Goal: Information Seeking & Learning: Check status

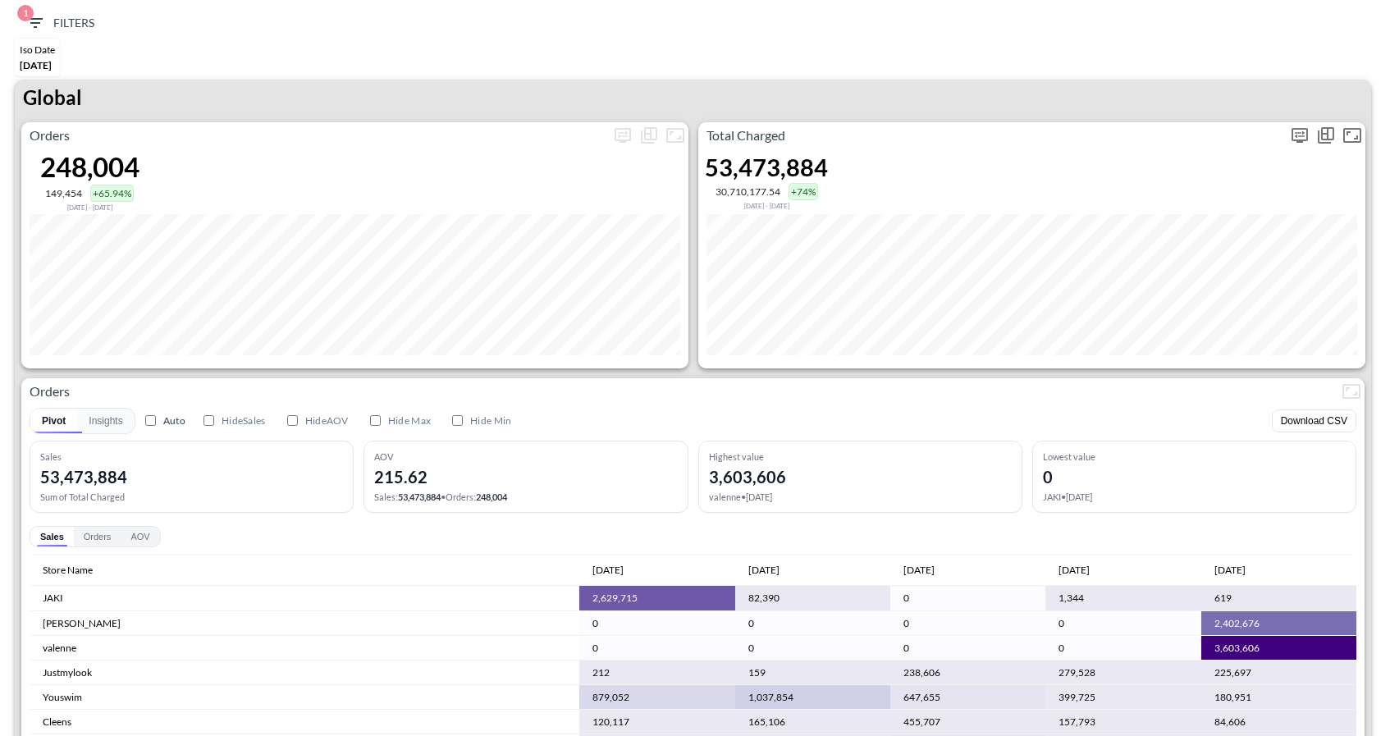
click at [1297, 126] on icon "more" at bounding box center [1300, 136] width 20 height 20
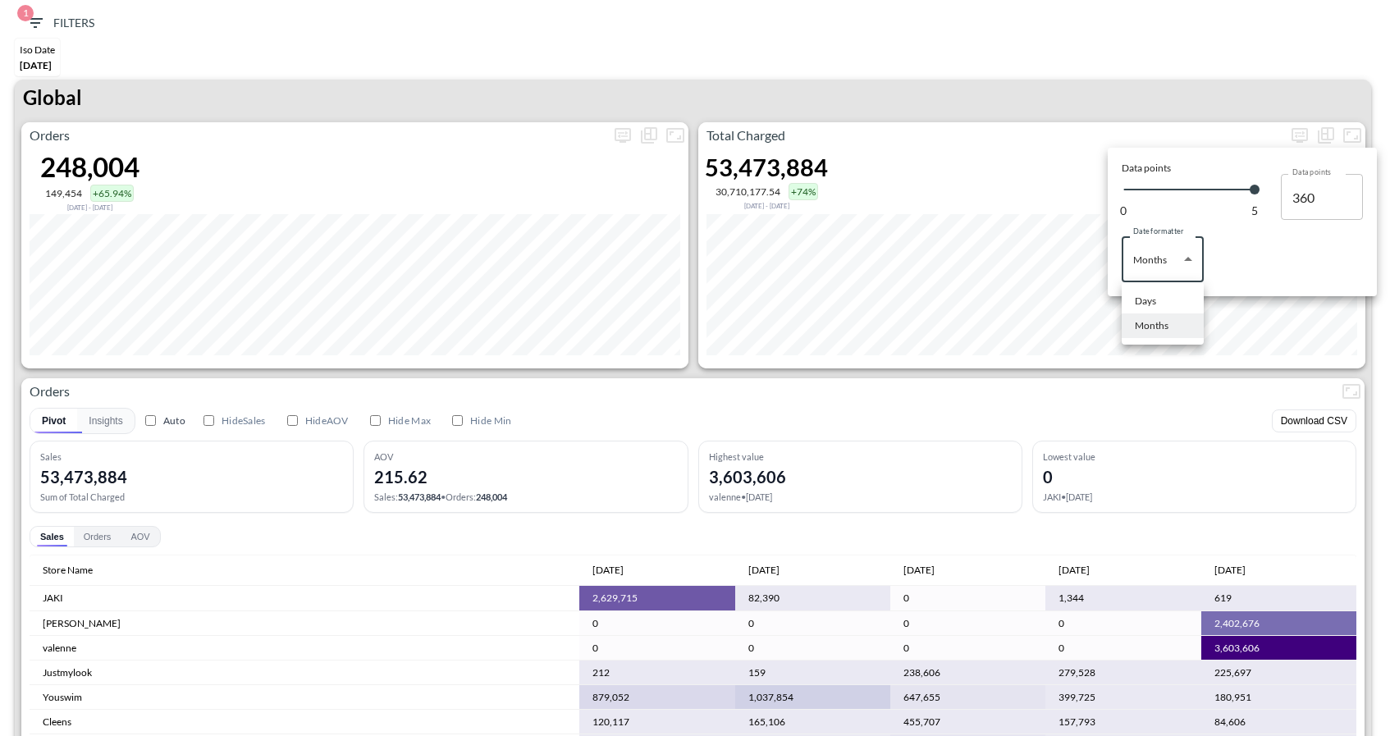
click at [1163, 281] on body "BI.P.EYE, Interactive Analytics Dashboards 1 Filters Iso Date May 01, 2025 Glob…" at bounding box center [695, 368] width 1390 height 736
click at [1141, 309] on li "Days" at bounding box center [1163, 301] width 82 height 25
type input "Days"
type input "151"
click at [1041, 80] on div at bounding box center [695, 368] width 1390 height 736
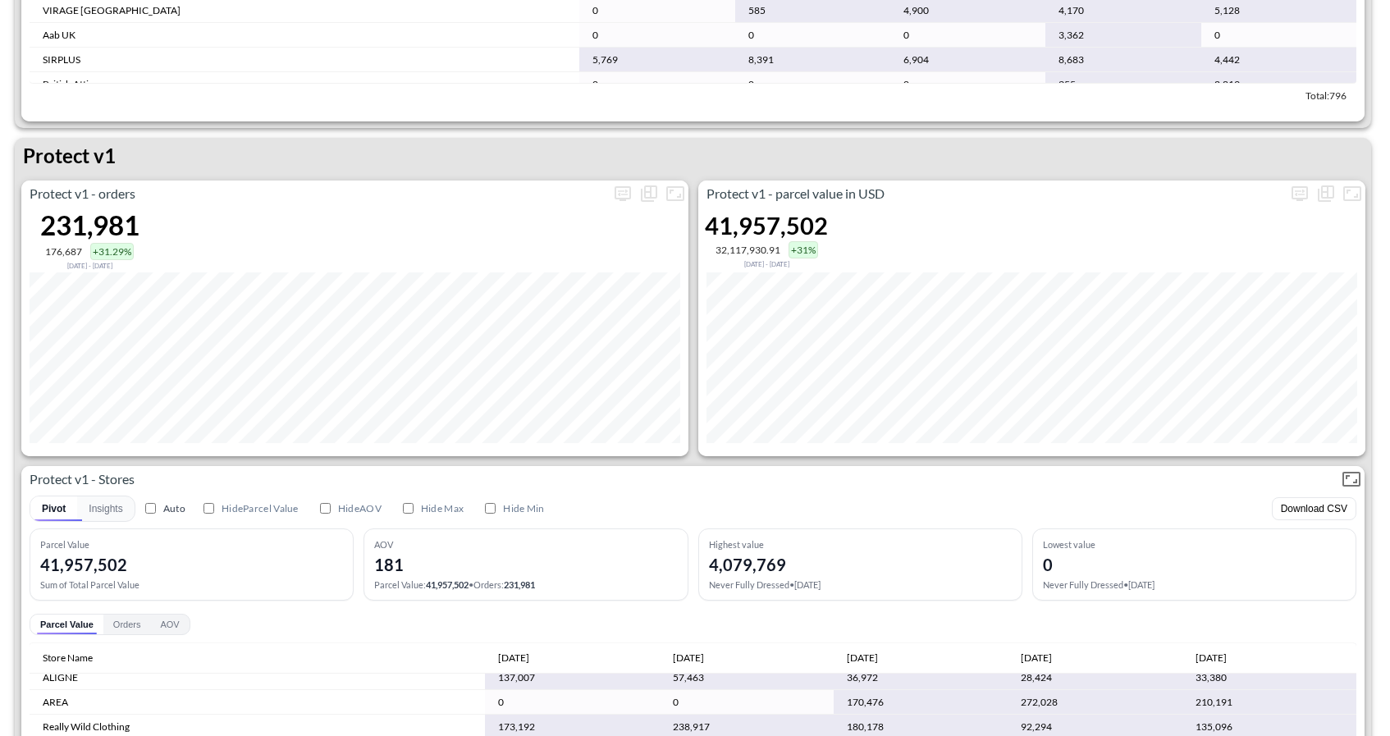
scroll to position [2934, 0]
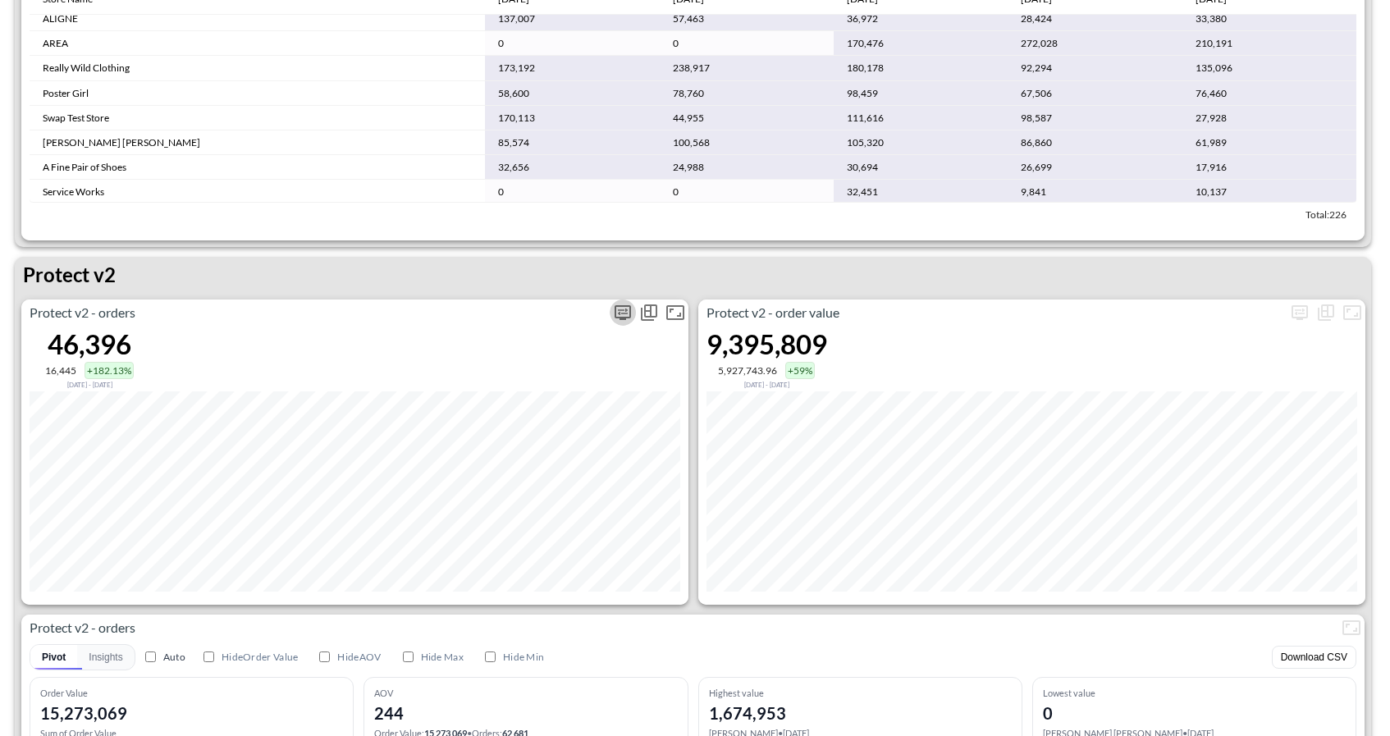
click at [628, 316] on icon "more" at bounding box center [623, 312] width 16 height 15
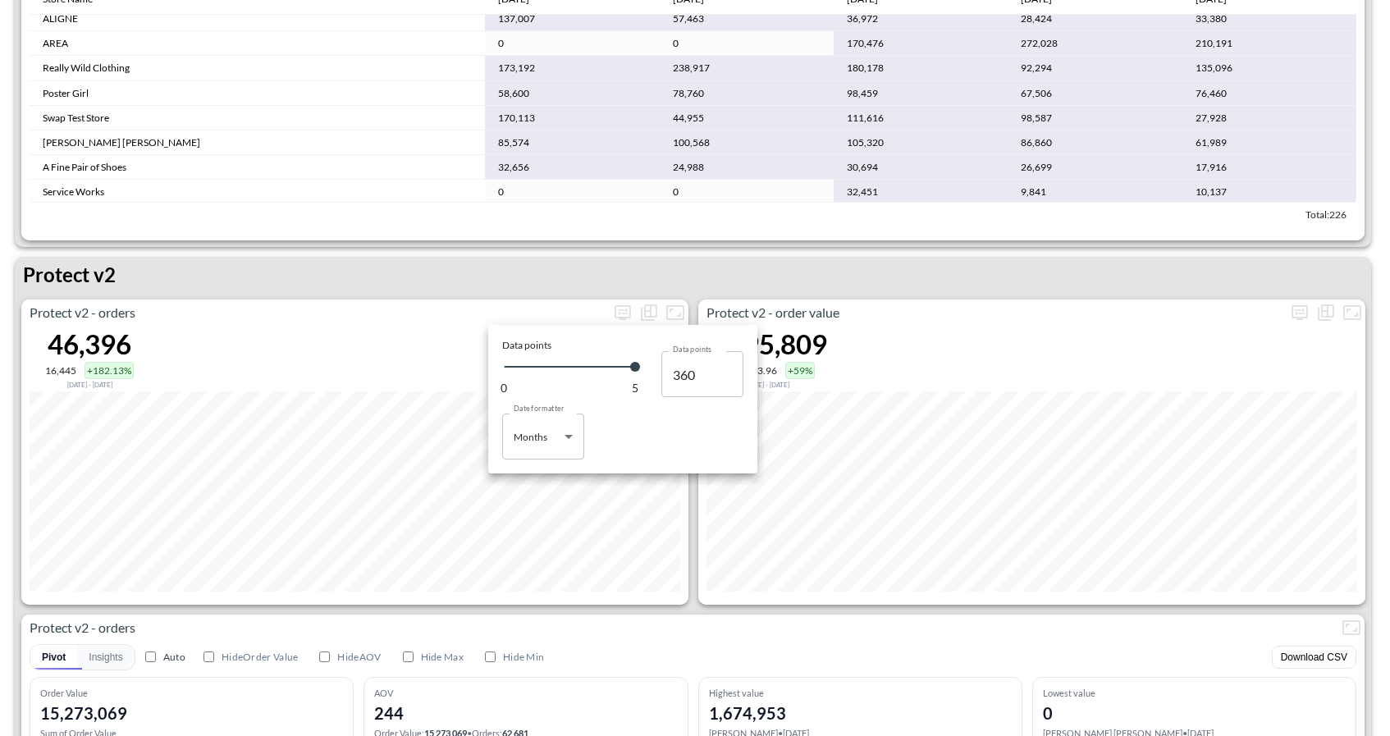
click at [562, 441] on body "BI.P.EYE, Interactive Analytics Dashboards 1 Filters Iso Date May 01, 2025 Glob…" at bounding box center [695, 368] width 1390 height 736
click at [529, 459] on ul "Days Months" at bounding box center [543, 490] width 82 height 62
click at [529, 478] on div "Days" at bounding box center [525, 478] width 21 height 15
type input "Days"
click at [752, 244] on div at bounding box center [695, 368] width 1390 height 736
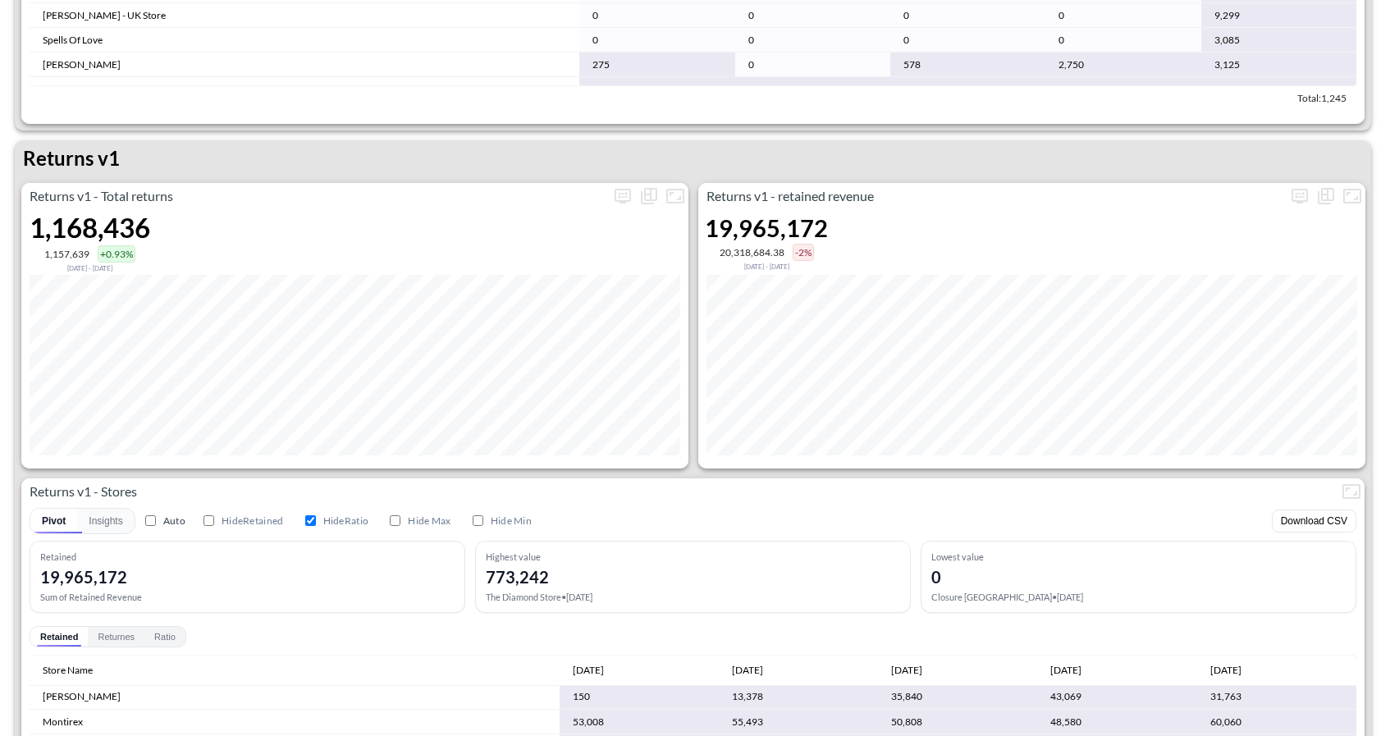
scroll to position [0, 0]
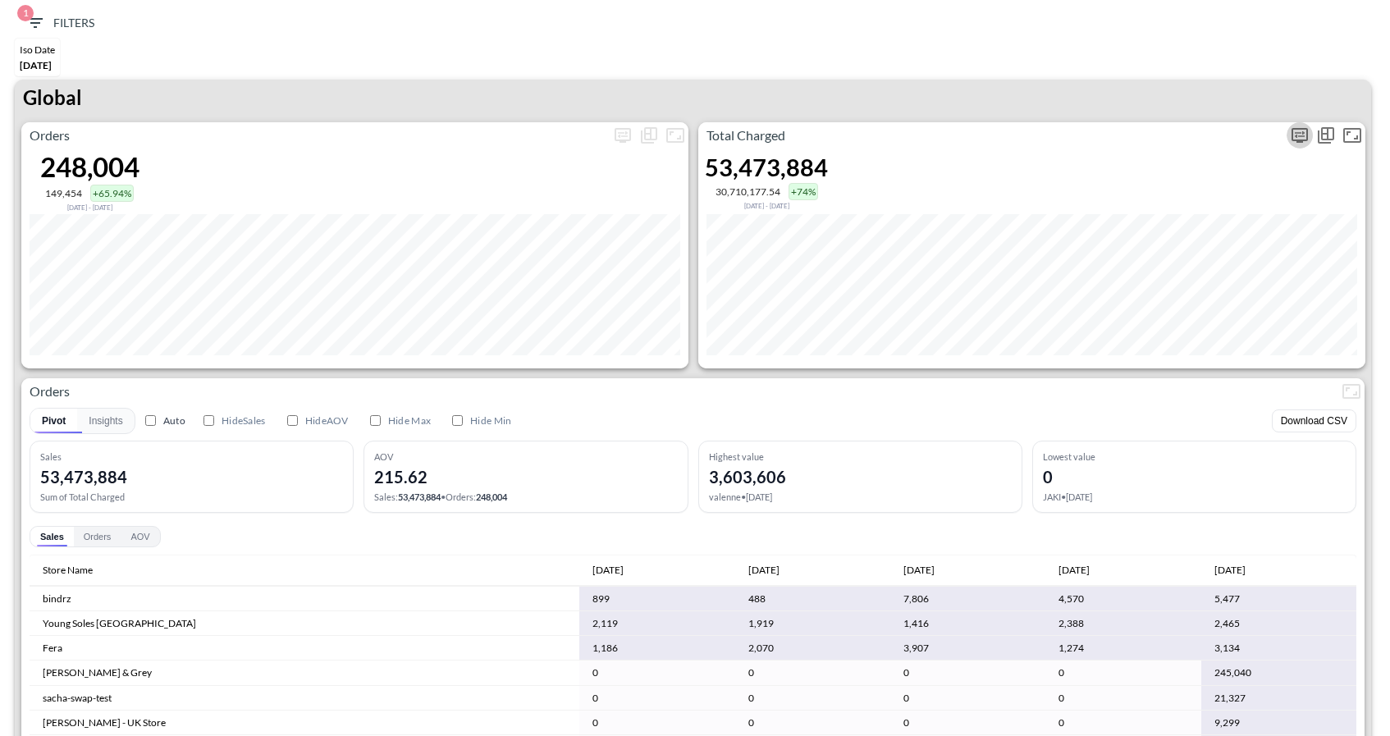
click at [1300, 133] on icon "more" at bounding box center [1300, 136] width 20 height 20
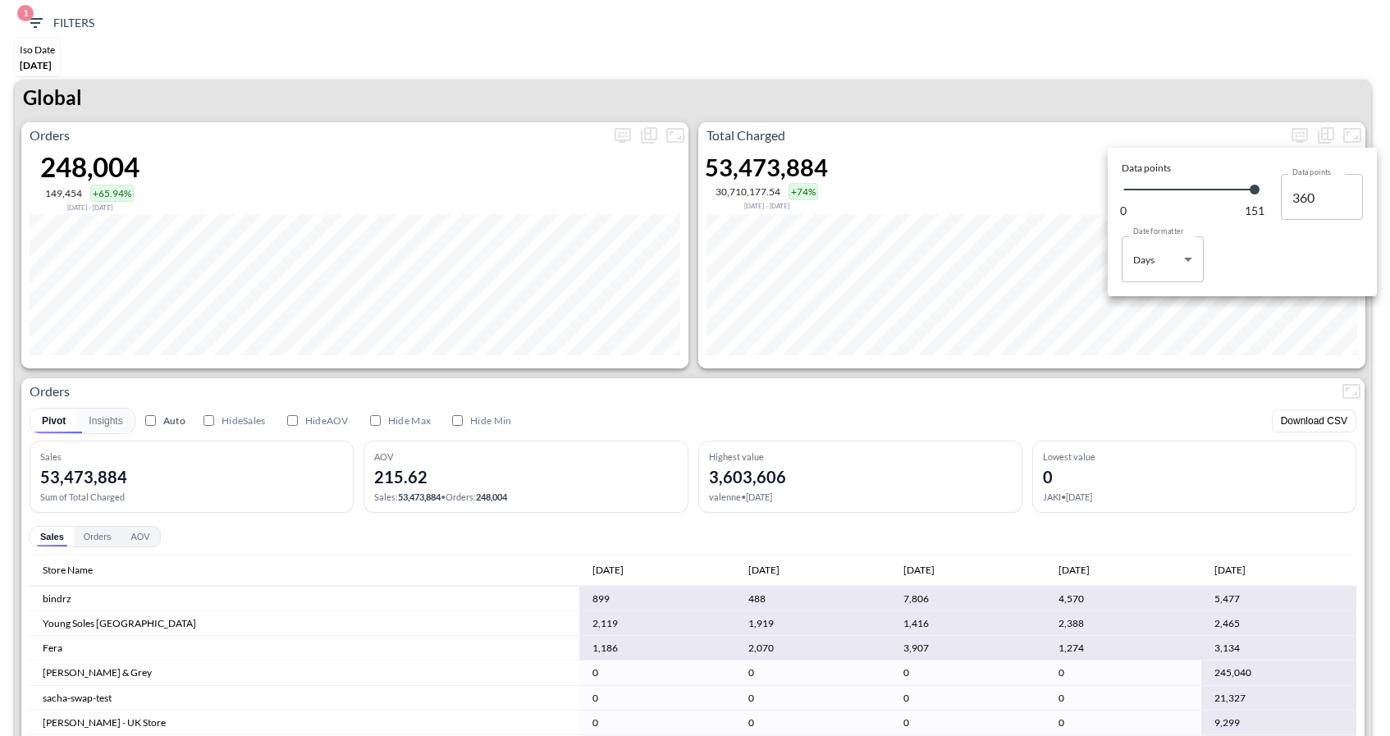
click at [1180, 254] on body "BI.P.EYE, Interactive Analytics Dashboards 1 Filters Iso Date May 01, 2025 Glob…" at bounding box center [695, 368] width 1390 height 736
click at [1218, 484] on div at bounding box center [695, 368] width 1390 height 736
click at [1097, 392] on div at bounding box center [695, 368] width 1390 height 736
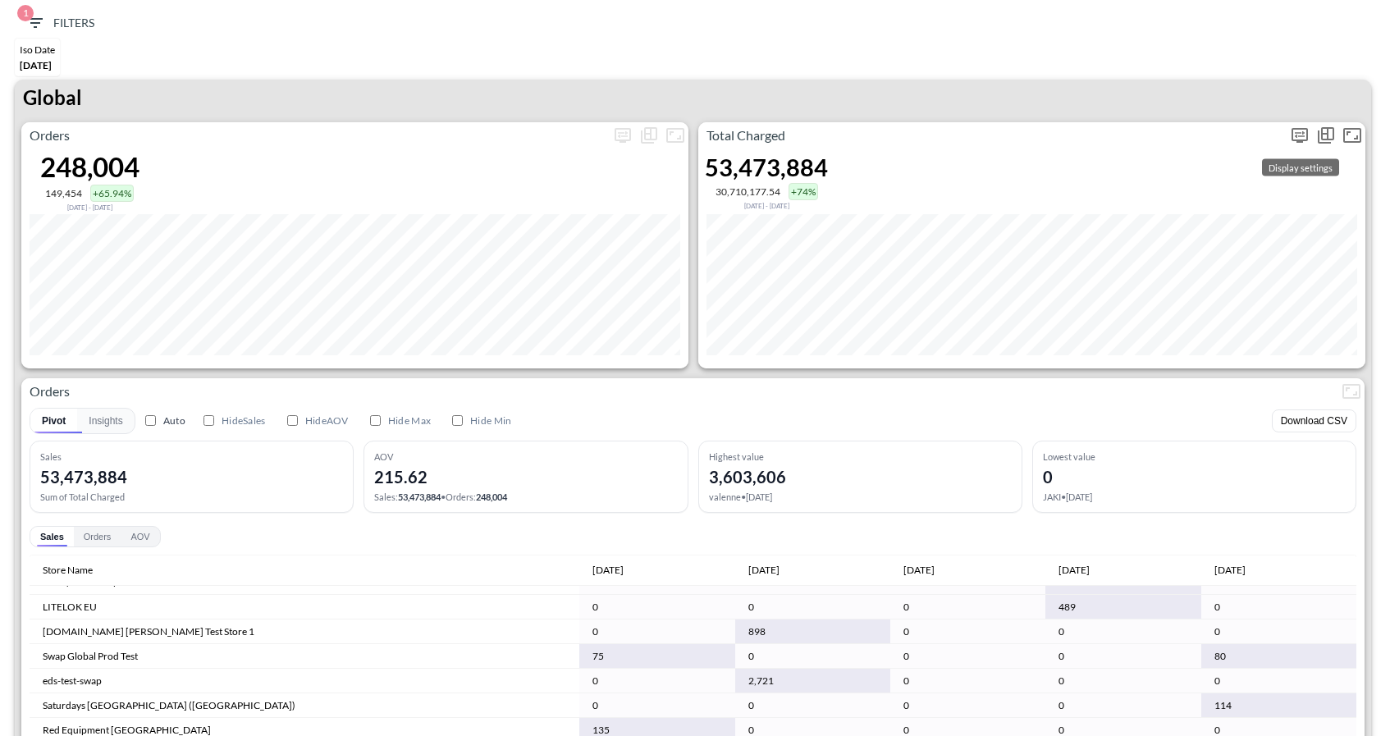
click at [1301, 132] on icon "more" at bounding box center [1300, 136] width 20 height 20
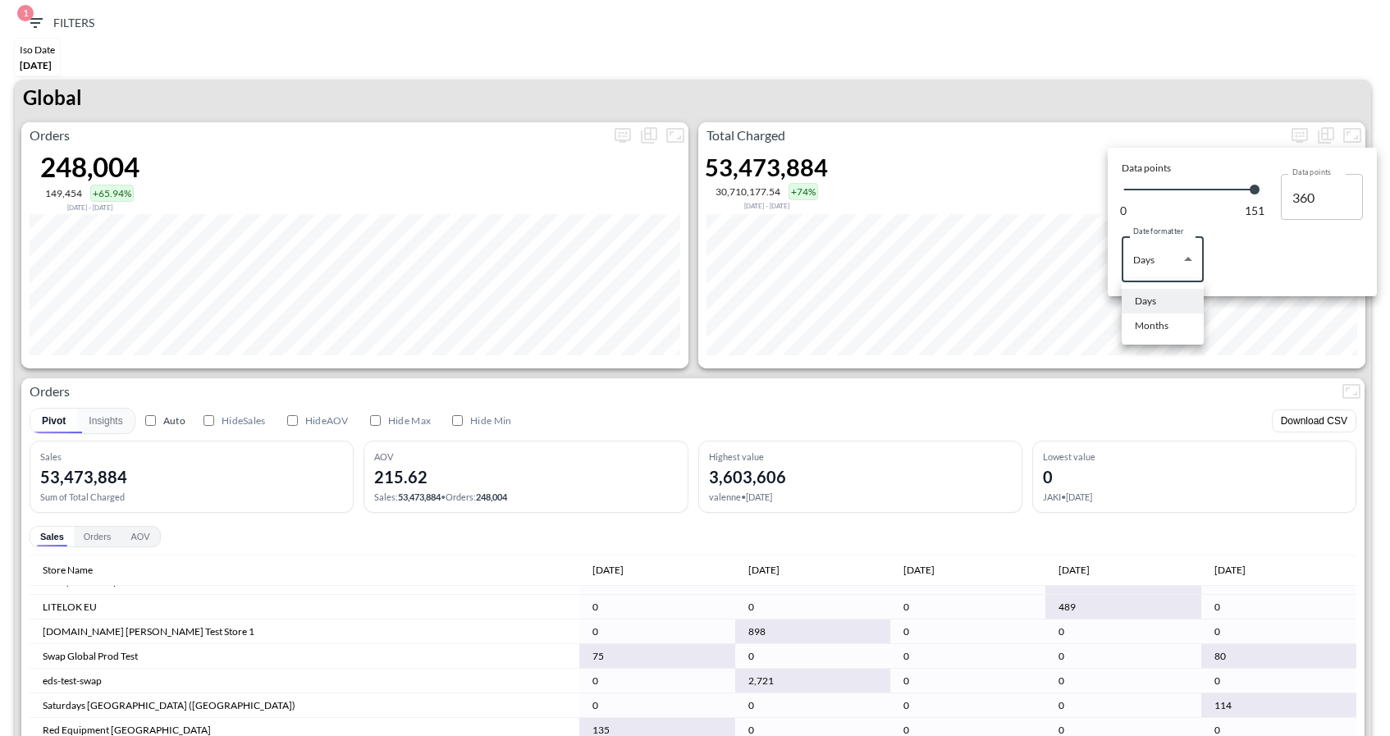
click at [1145, 272] on body "BI.P.EYE, Interactive Analytics Dashboards 1 Filters Iso Date May 01, 2025 Glob…" at bounding box center [695, 368] width 1390 height 736
click at [1154, 332] on div "Months" at bounding box center [1152, 325] width 34 height 15
click at [1183, 261] on body "BI.P.EYE, Interactive Analytics Dashboards 1 Filters Iso Date May 01, 2025 Glob…" at bounding box center [695, 368] width 1390 height 736
click at [1161, 290] on li "Days" at bounding box center [1163, 301] width 82 height 25
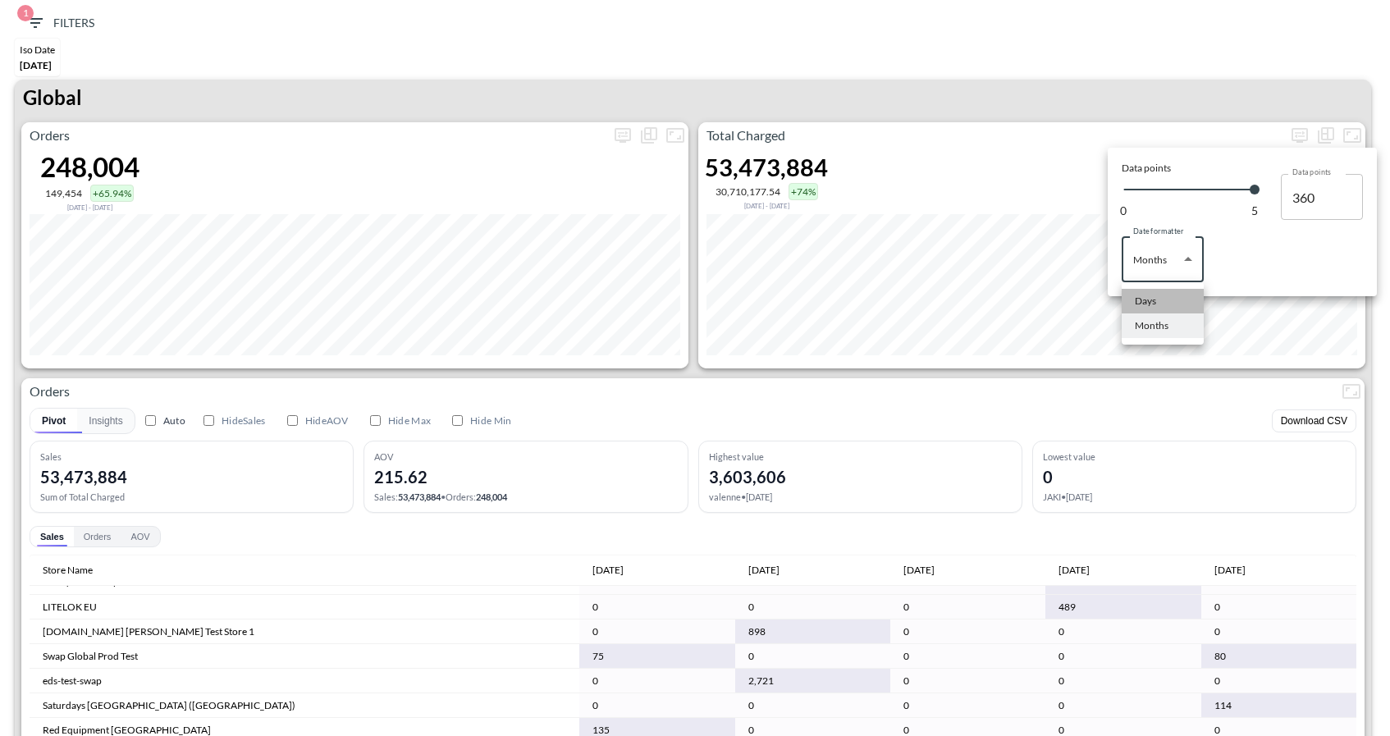
type input "Days"
click at [46, 23] on div at bounding box center [695, 368] width 1390 height 736
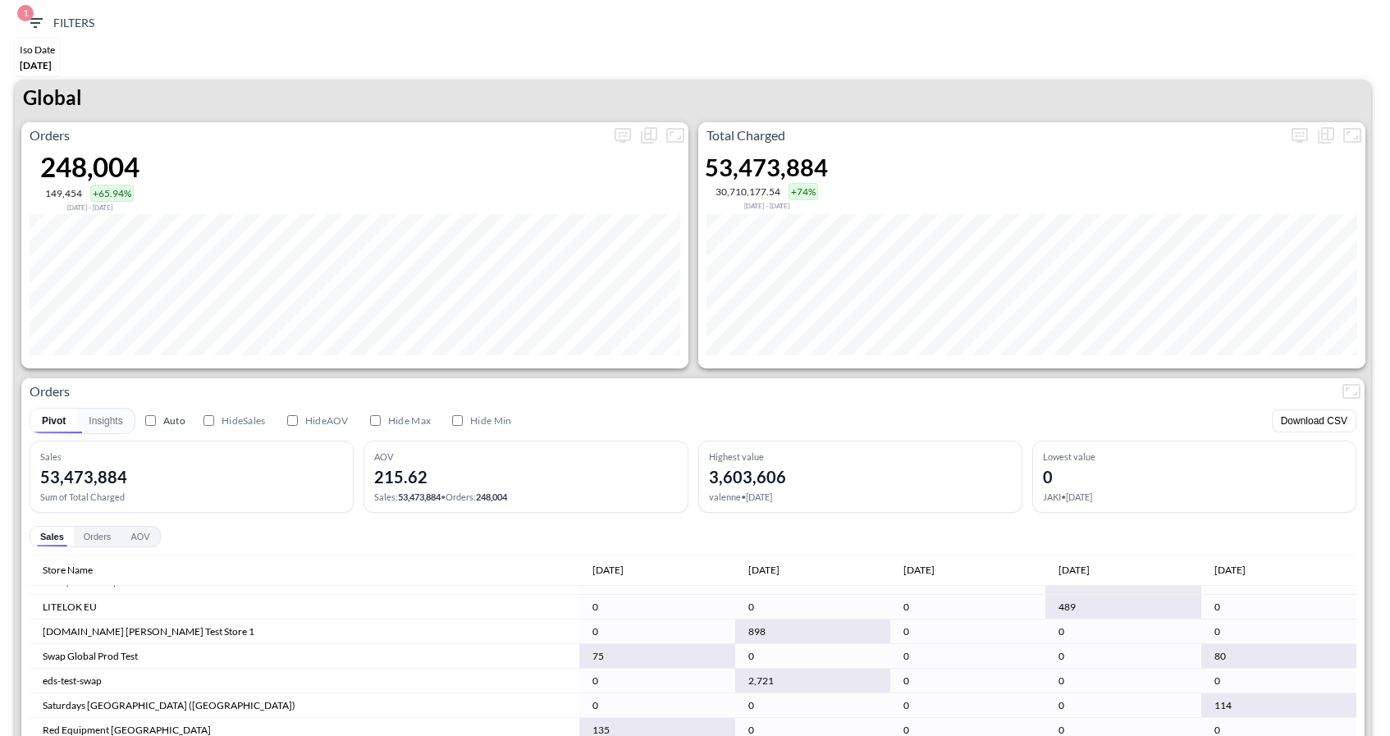
click at [33, 23] on icon "button" at bounding box center [35, 23] width 15 height 10
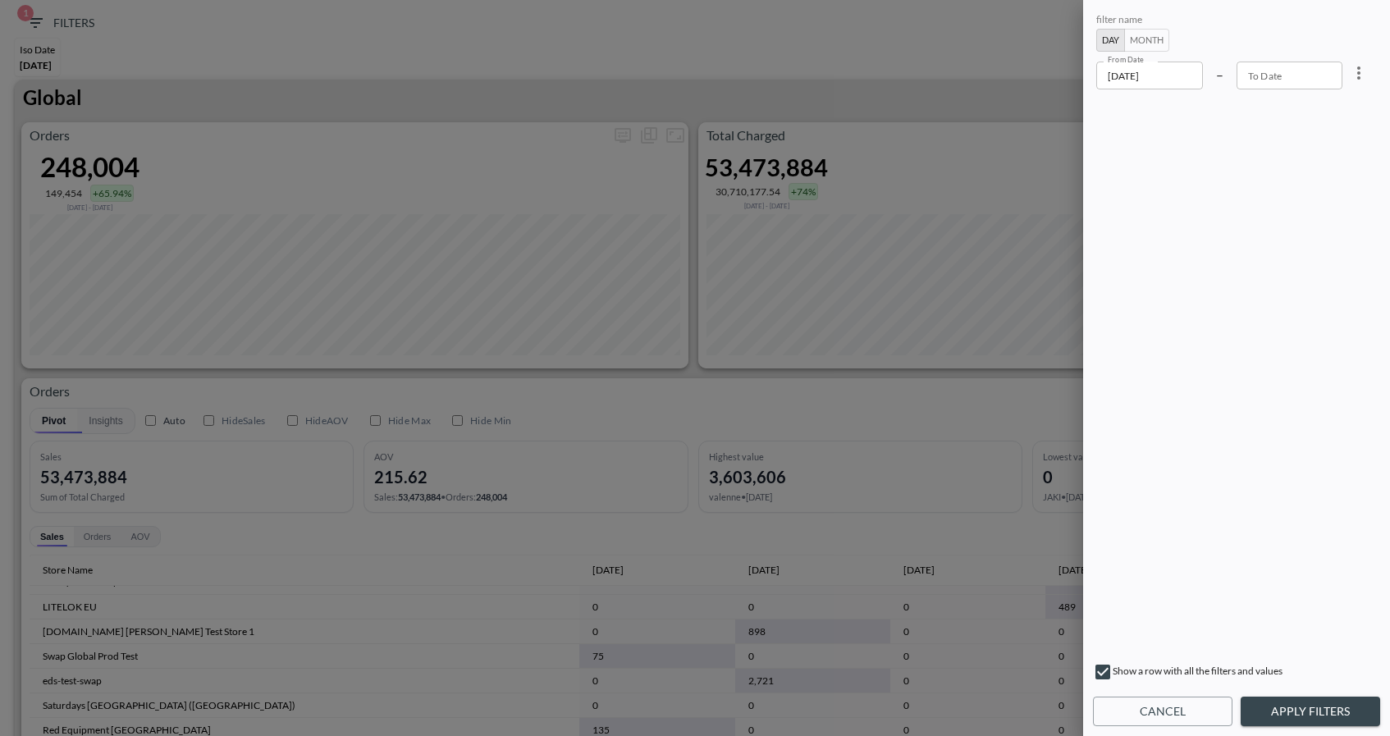
click at [1140, 83] on input "2025-05-01" at bounding box center [1149, 76] width 107 height 28
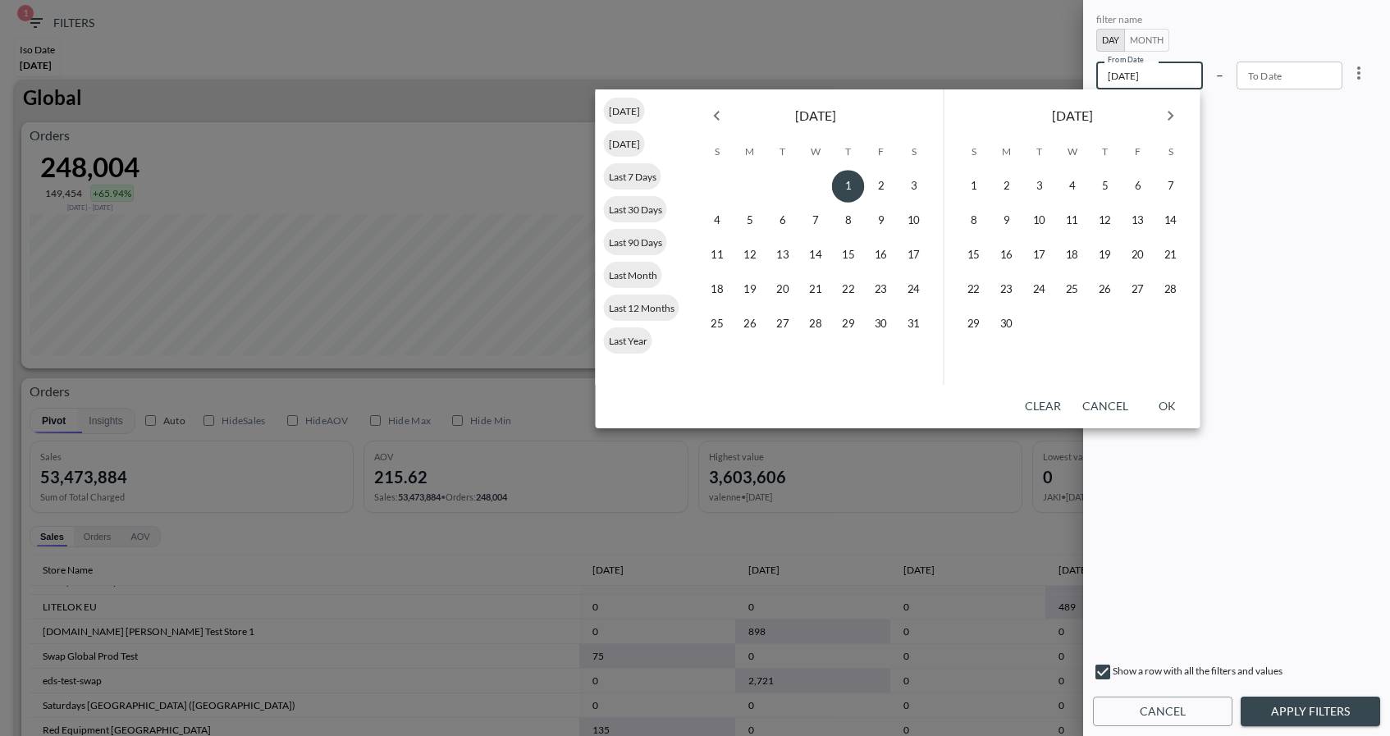
click at [1179, 118] on icon "Next month" at bounding box center [1171, 116] width 20 height 20
click at [968, 323] on button "28" at bounding box center [973, 324] width 33 height 33
type input "2025-09-28"
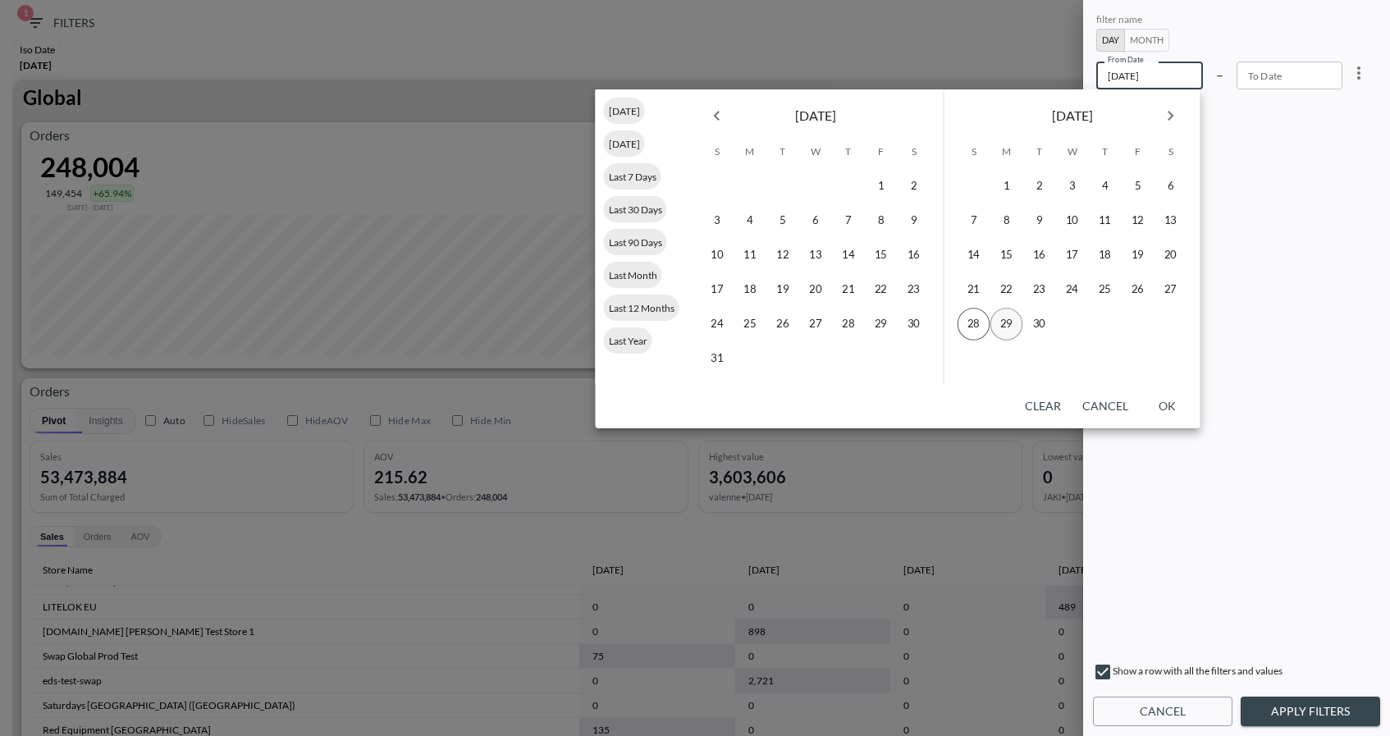
type input "YYYY-MM-DD"
click at [997, 327] on button "29" at bounding box center [1006, 324] width 33 height 33
type input "2025-09-29"
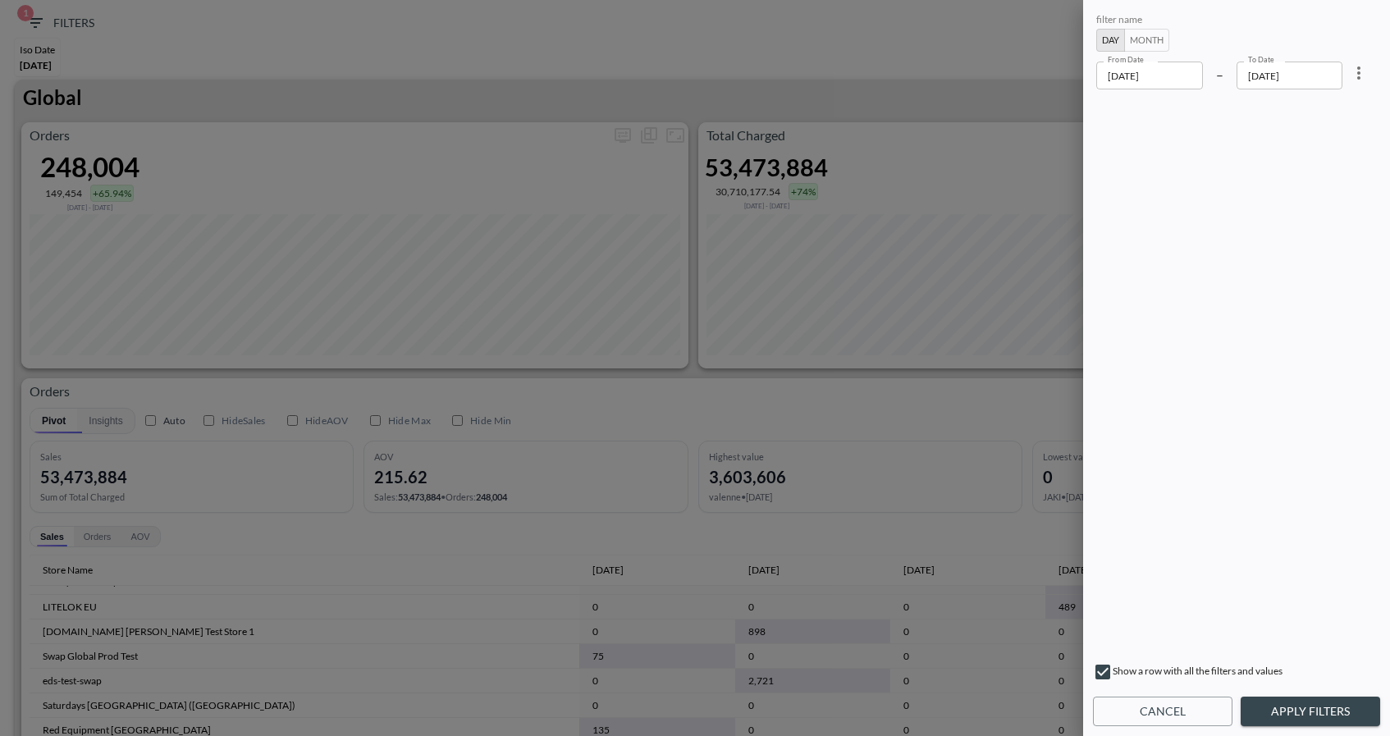
click at [1287, 707] on button "Apply Filters" at bounding box center [1310, 712] width 139 height 30
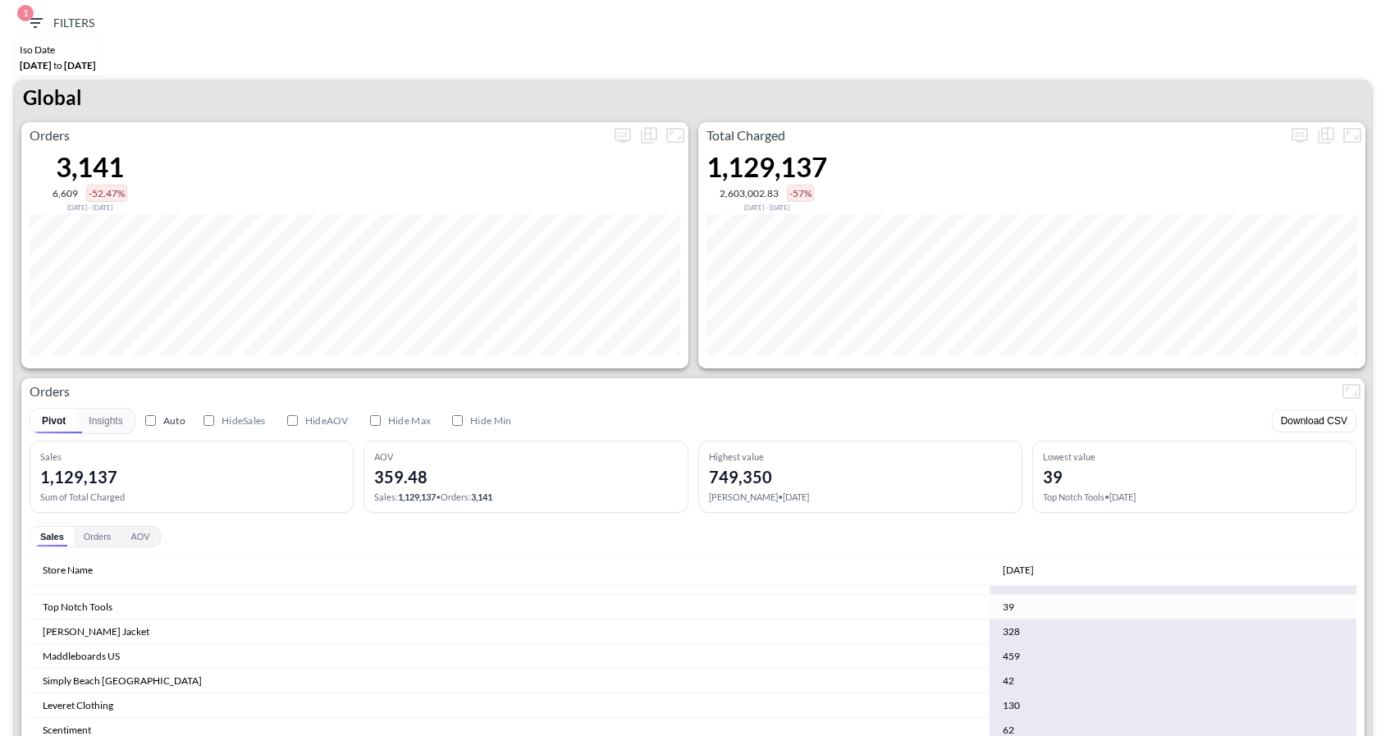
scroll to position [3977, 0]
click at [1234, 368] on div "Orders 3,141 6,609 -52.47% Sep 26, 2025 - Sep 28, 2025 Total Charged 1,129,137 …" at bounding box center [693, 476] width 1356 height 709
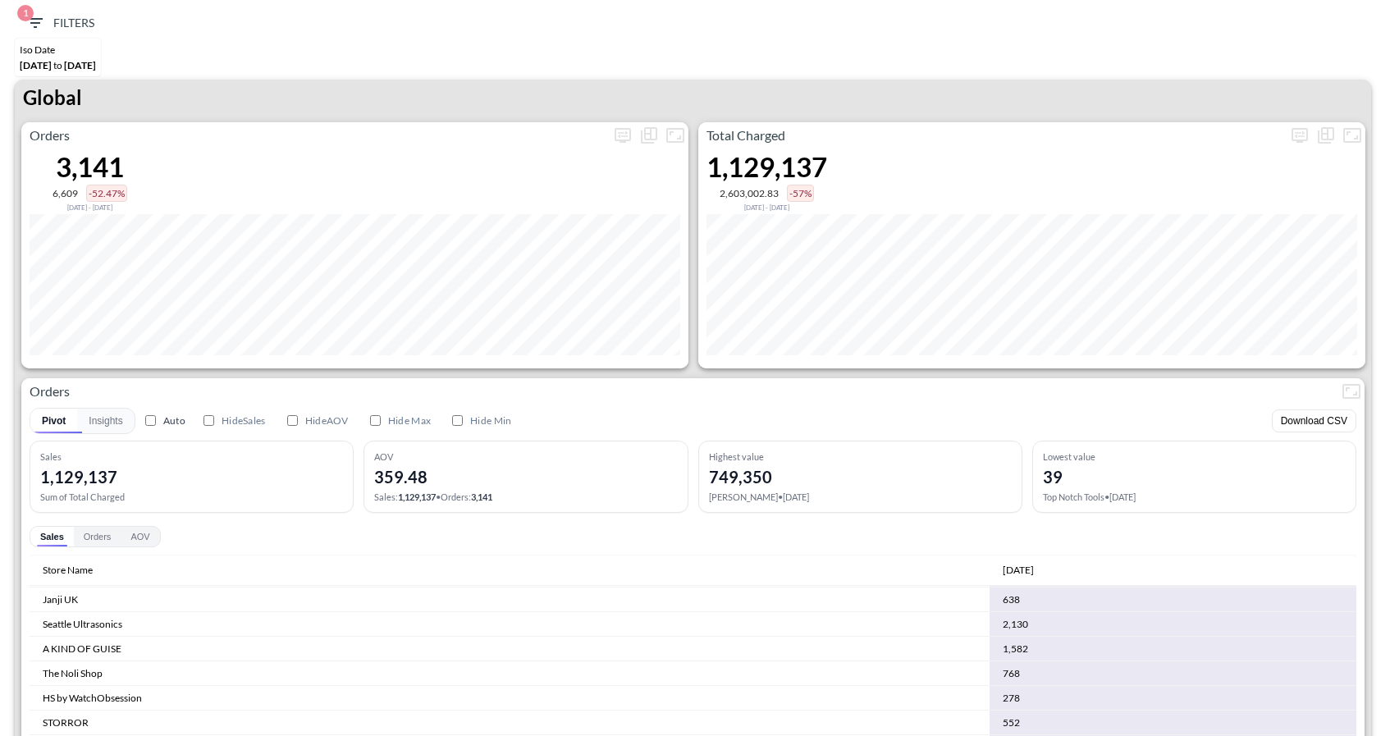
scroll to position [0, 0]
click at [1153, 11] on div "1 Filters" at bounding box center [694, 23] width 1373 height 30
click at [39, 32] on icon "button" at bounding box center [35, 23] width 20 height 20
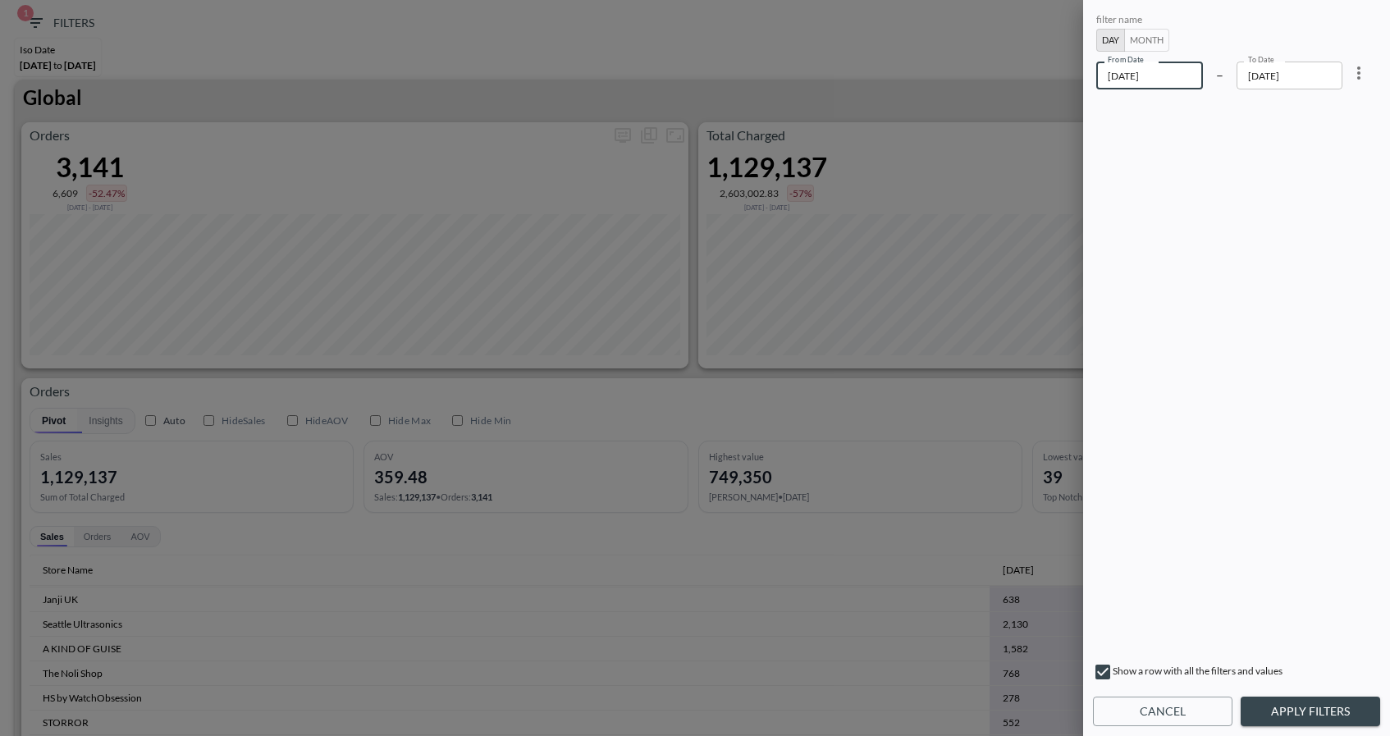
click at [1130, 85] on input "2025-09-28" at bounding box center [1149, 76] width 107 height 28
click at [1152, 44] on button "Month" at bounding box center [1146, 40] width 45 height 23
click at [1294, 714] on button "Apply Filters" at bounding box center [1310, 712] width 139 height 30
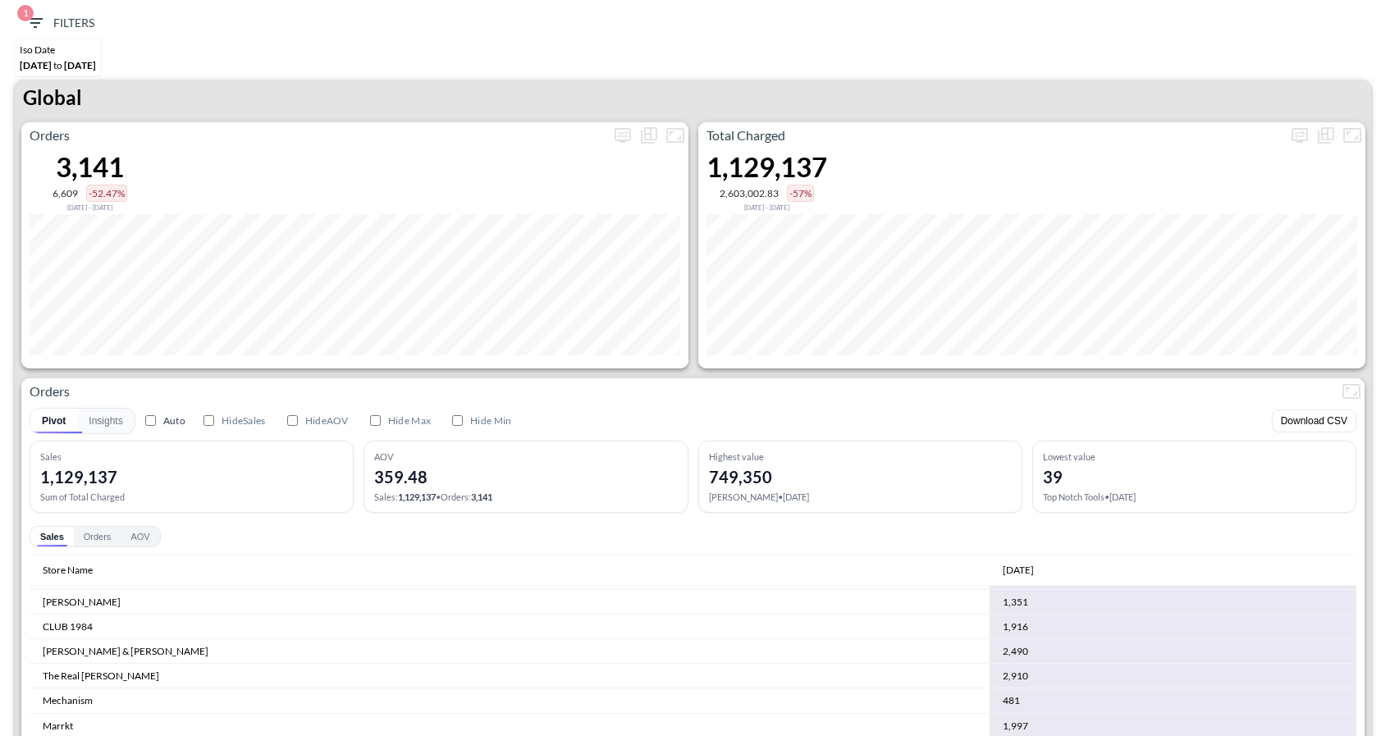
scroll to position [499, 0]
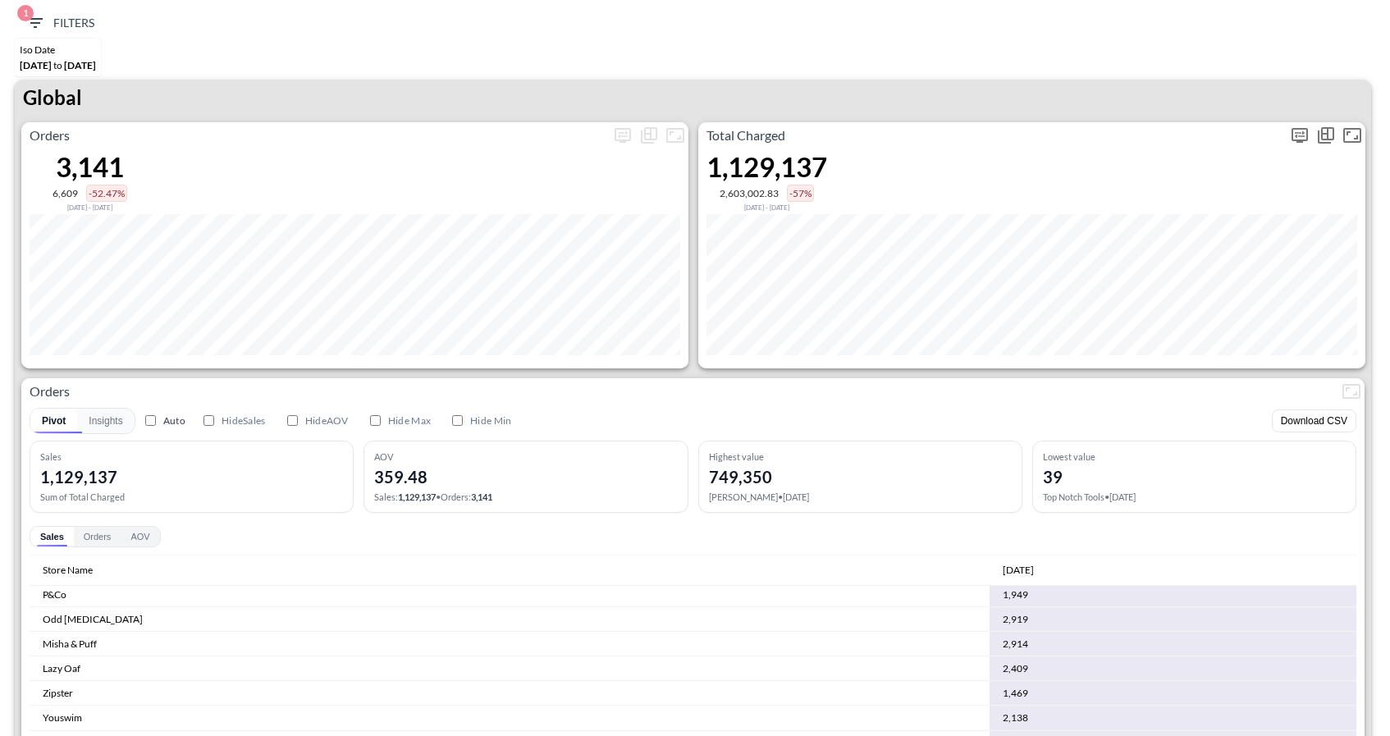
click at [1302, 134] on icon "more" at bounding box center [1300, 136] width 20 height 20
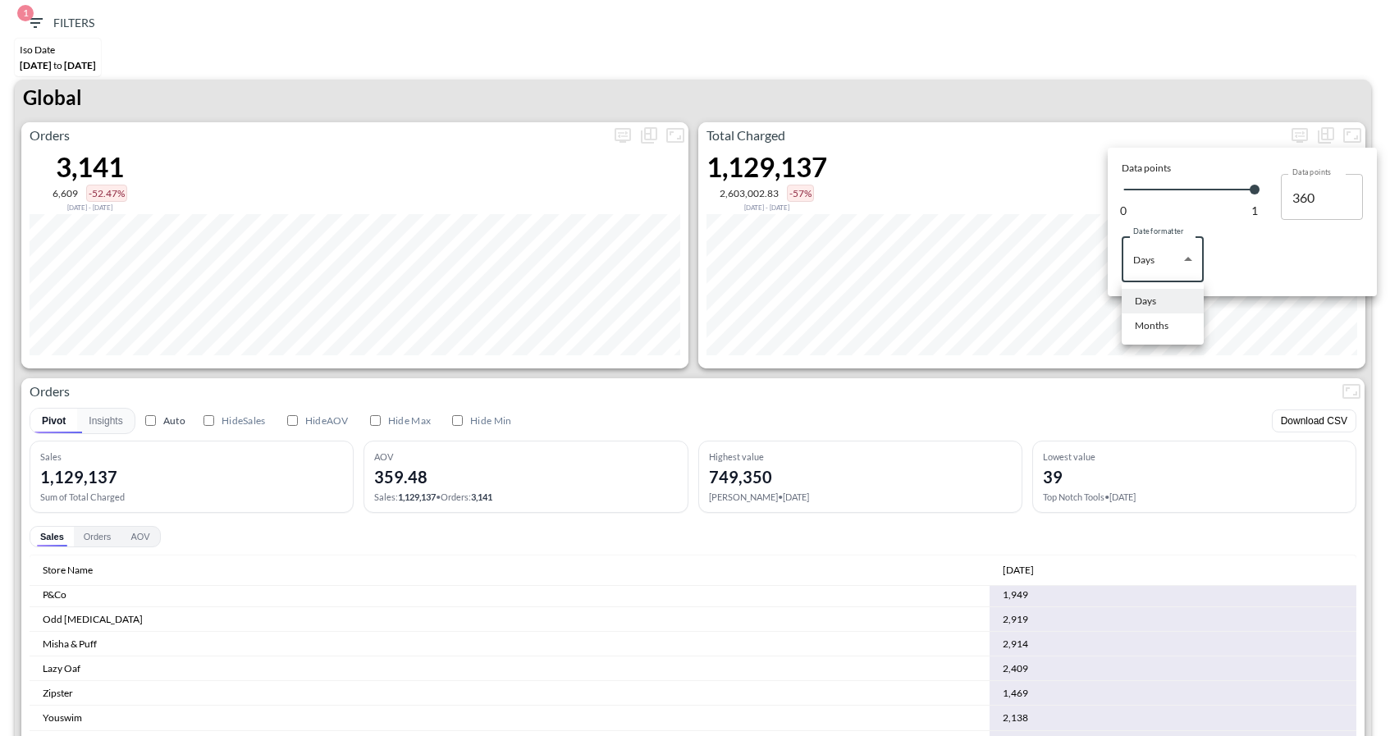
click at [1183, 240] on body "BI.P.EYE, Interactive Analytics Dashboards 1 Filters Iso Date Sep 28, 2025 to S…" at bounding box center [695, 368] width 1390 height 736
click at [1156, 319] on div "Months" at bounding box center [1152, 325] width 34 height 15
type input "Months"
click at [861, 411] on div at bounding box center [695, 368] width 1390 height 736
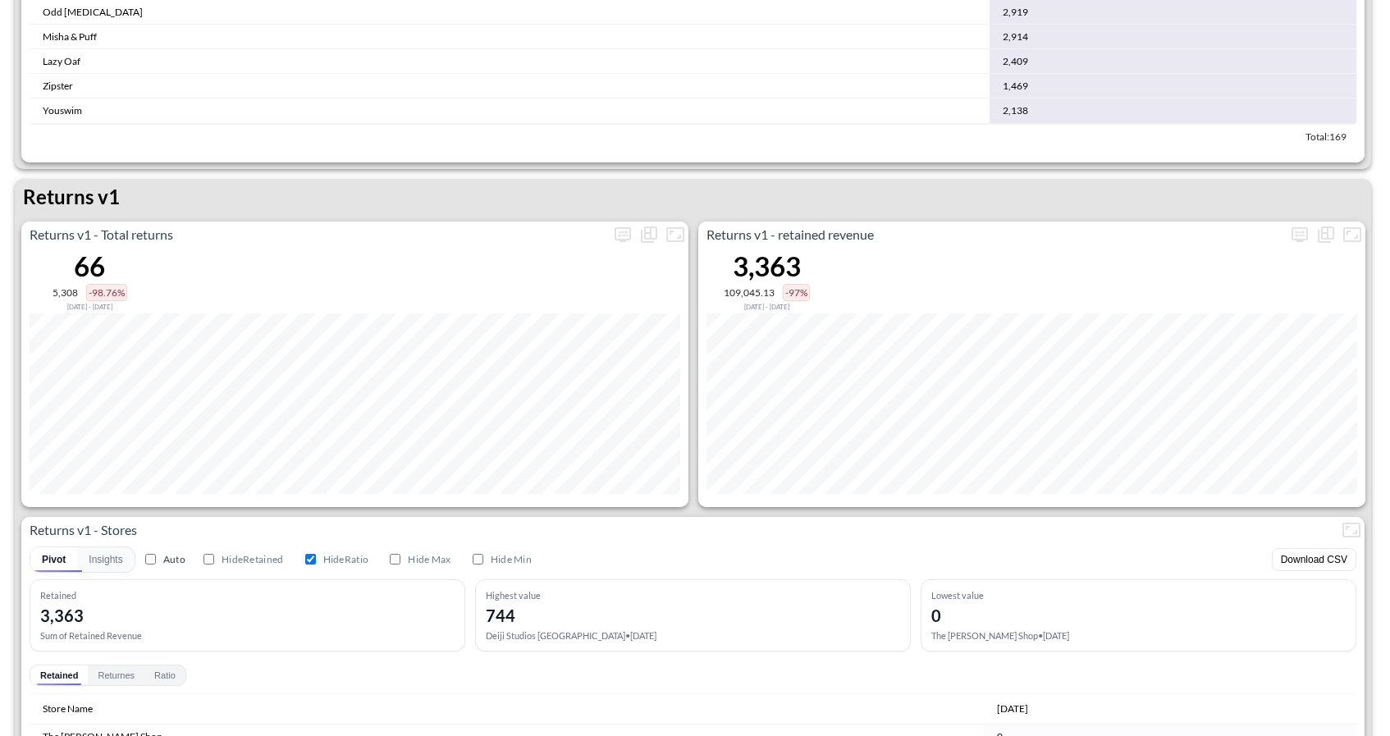
scroll to position [0, 0]
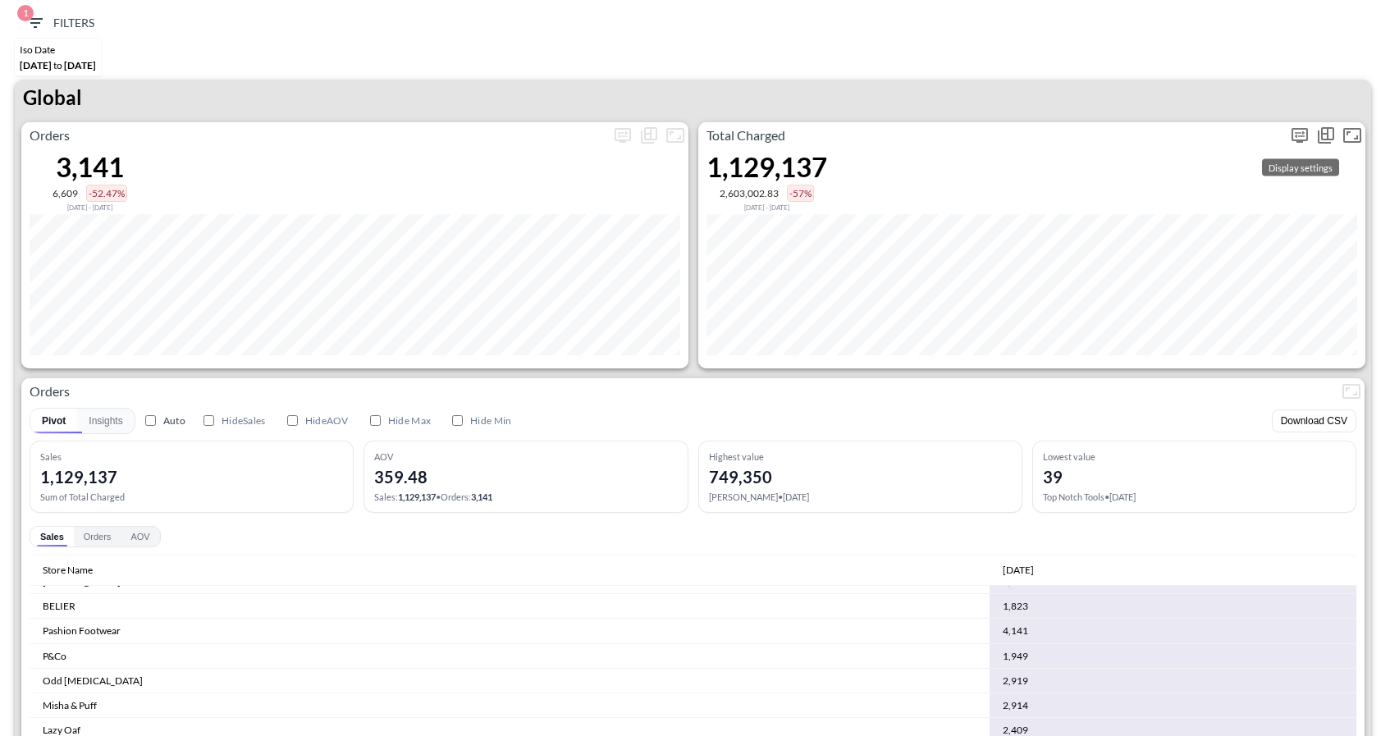
click at [1300, 131] on icon "more" at bounding box center [1300, 134] width 10 height 7
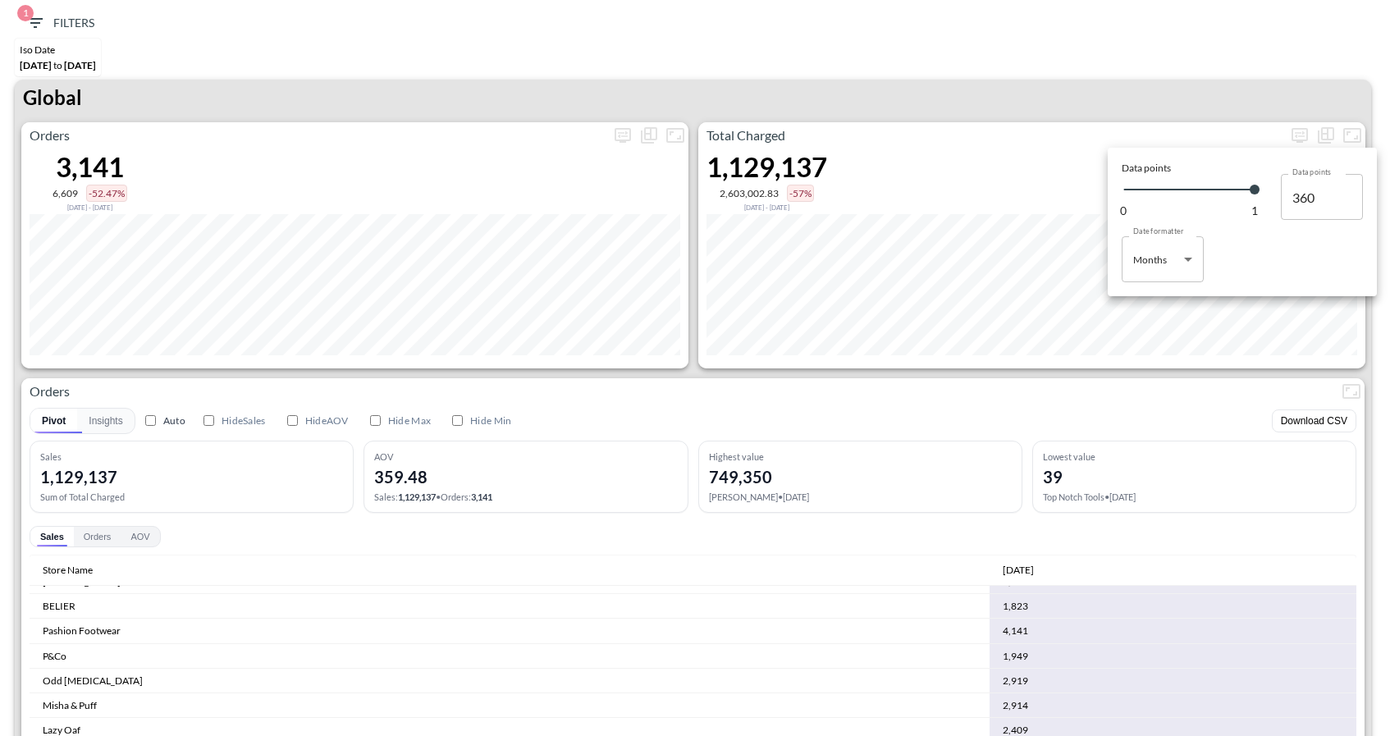
click at [1162, 262] on body "BI.P.EYE, Interactive Analytics Dashboards 1 Filters Iso Date Sep 28, 2025 to S…" at bounding box center [695, 368] width 1390 height 736
click at [1148, 305] on div "Days" at bounding box center [1145, 301] width 21 height 15
click at [1161, 257] on body "BI.P.EYE, Interactive Analytics Dashboards 1 Filters Iso Date Sep 28, 2025 to S…" at bounding box center [695, 368] width 1390 height 736
click at [1156, 329] on div "Months" at bounding box center [1152, 325] width 34 height 15
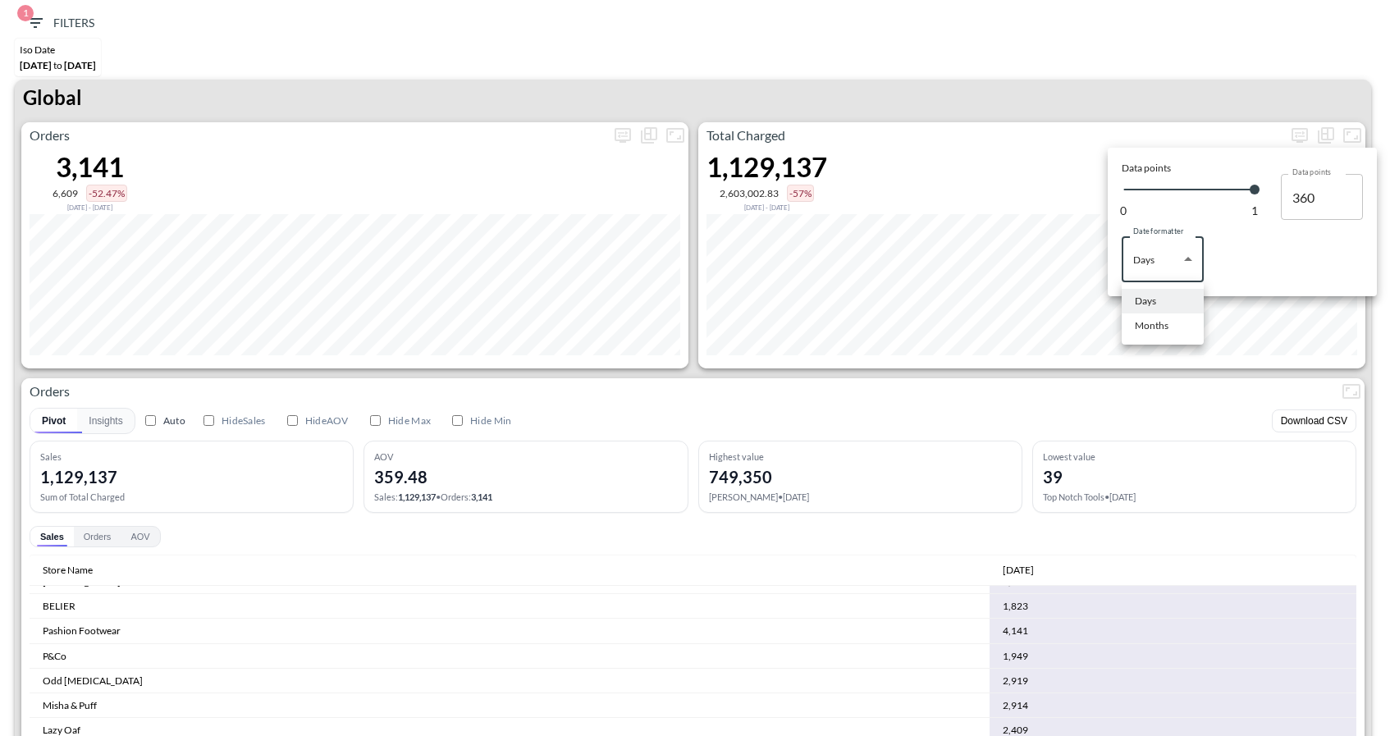
type input "Months"
click at [925, 412] on div at bounding box center [695, 368] width 1390 height 736
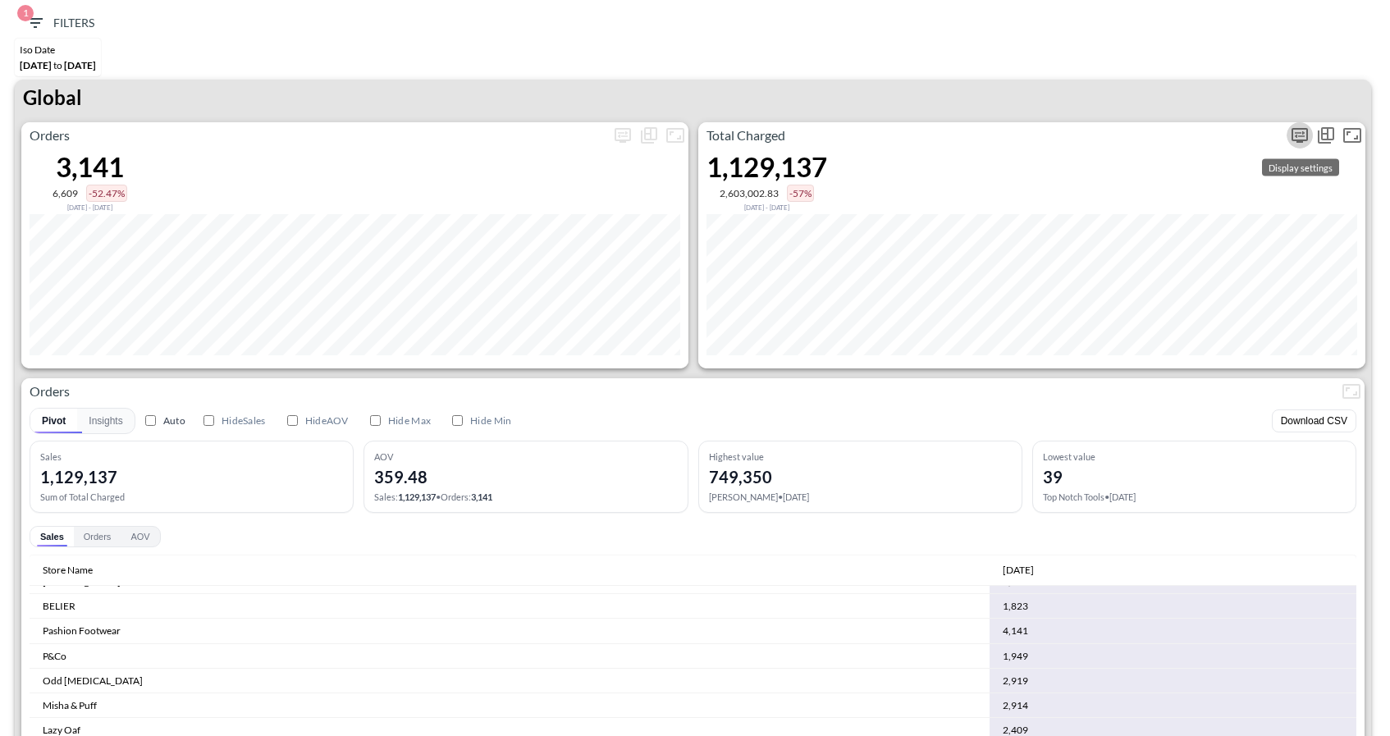
click at [1286, 131] on button "more" at bounding box center [1299, 135] width 26 height 26
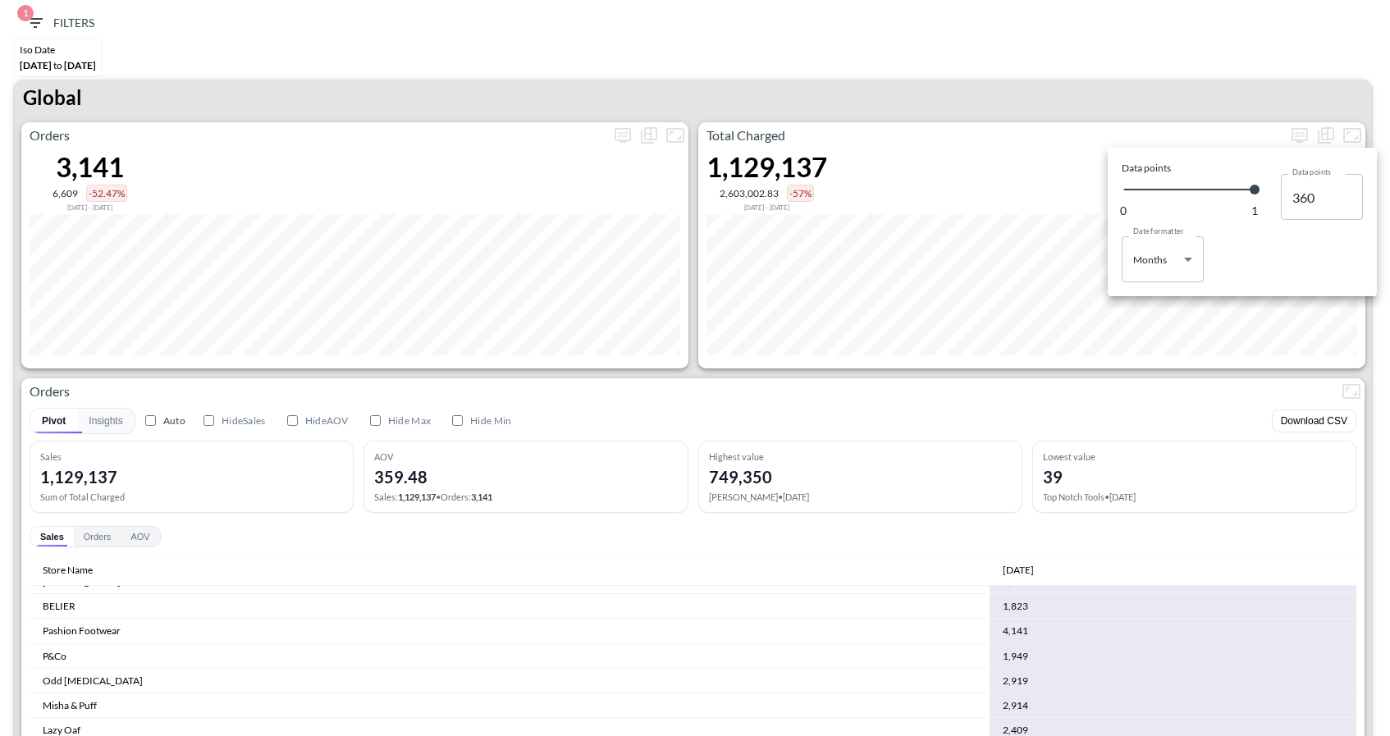
click at [1179, 286] on div "Data points 0 1 Data points 360 Data points Date formatter Months Months Date f…" at bounding box center [1242, 222] width 261 height 140
click at [1169, 267] on body "BI.P.EYE, Interactive Analytics Dashboards 1 Filters Iso Date Sep 28, 2025 to S…" at bounding box center [695, 368] width 1390 height 736
click at [1154, 321] on div "Months" at bounding box center [1152, 325] width 34 height 15
click at [1172, 263] on body "BI.P.EYE, Interactive Analytics Dashboards 1 Filters Iso Date Sep 28, 2025 to S…" at bounding box center [695, 368] width 1390 height 736
click at [1136, 291] on li "Days" at bounding box center [1163, 301] width 82 height 25
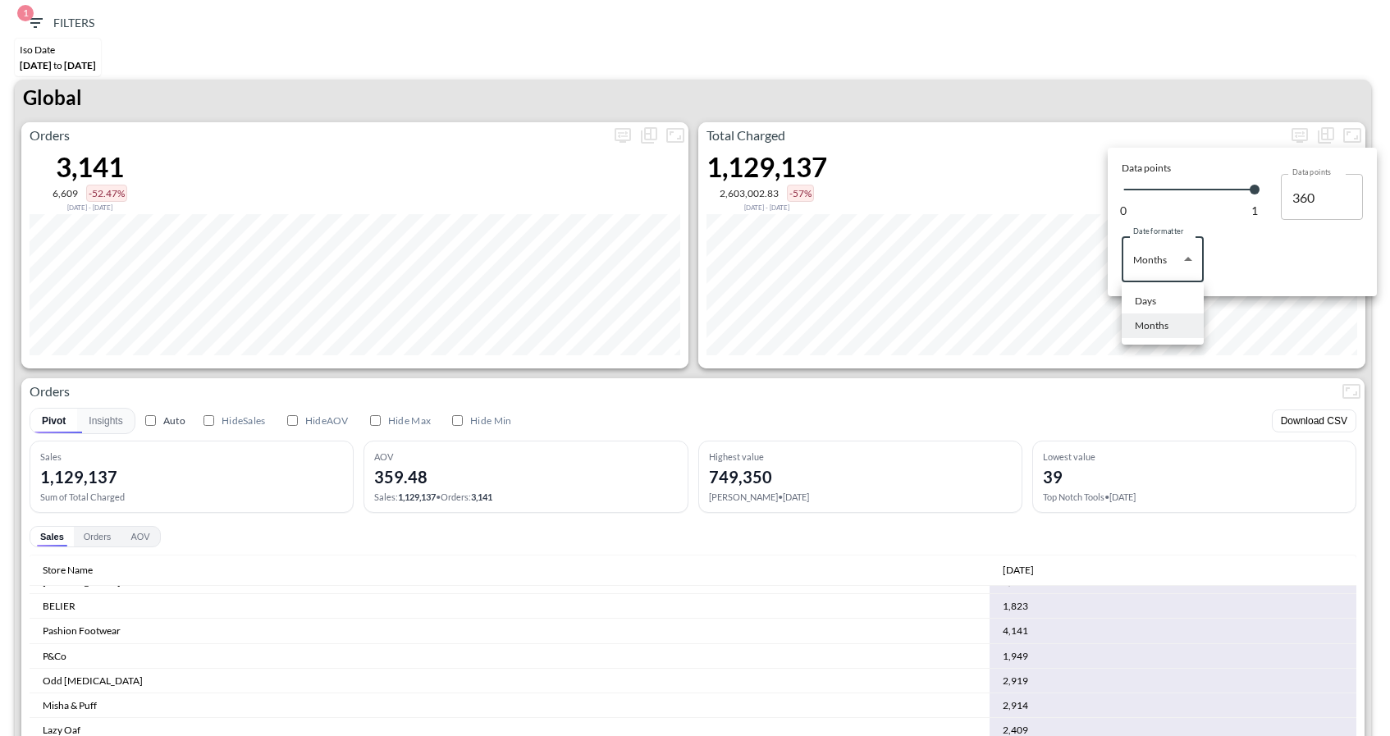
type input "Days"
click at [893, 435] on div at bounding box center [695, 368] width 1390 height 736
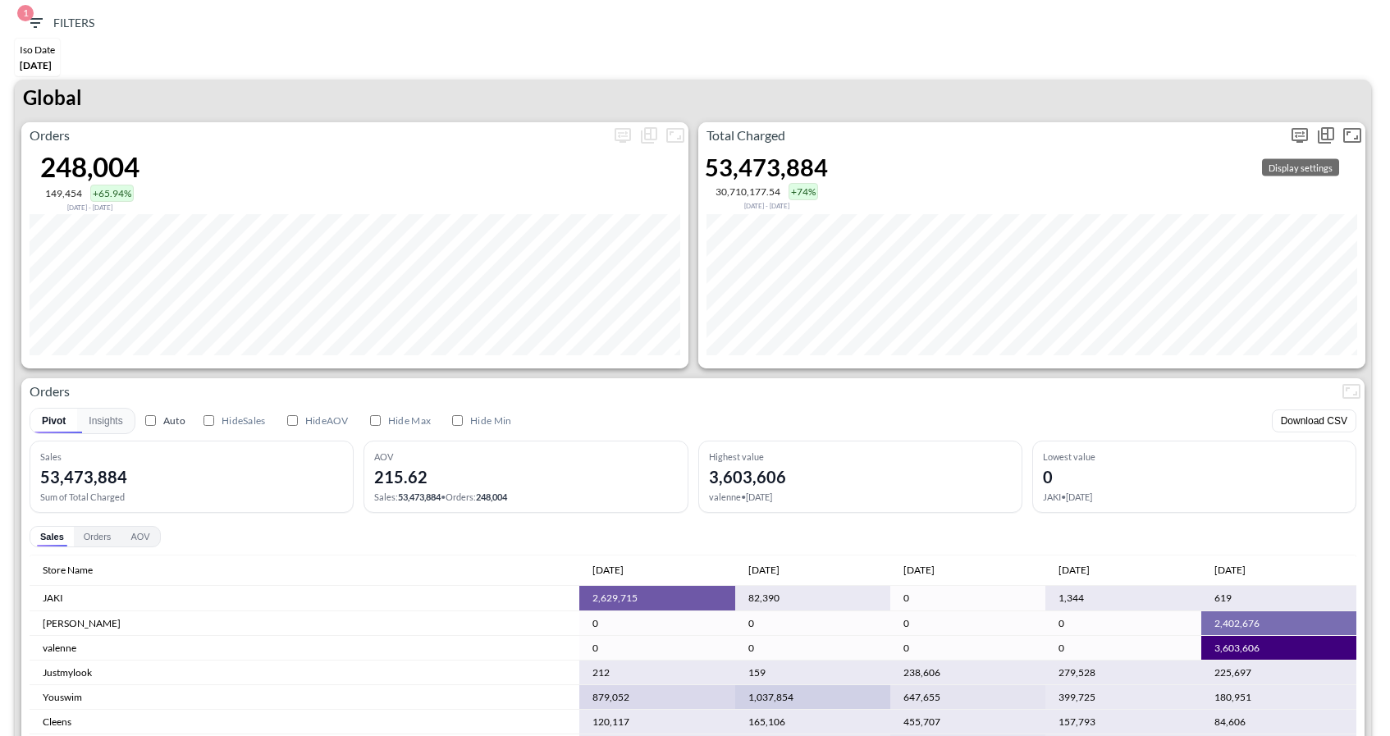
click at [1303, 133] on icon "more" at bounding box center [1300, 136] width 20 height 20
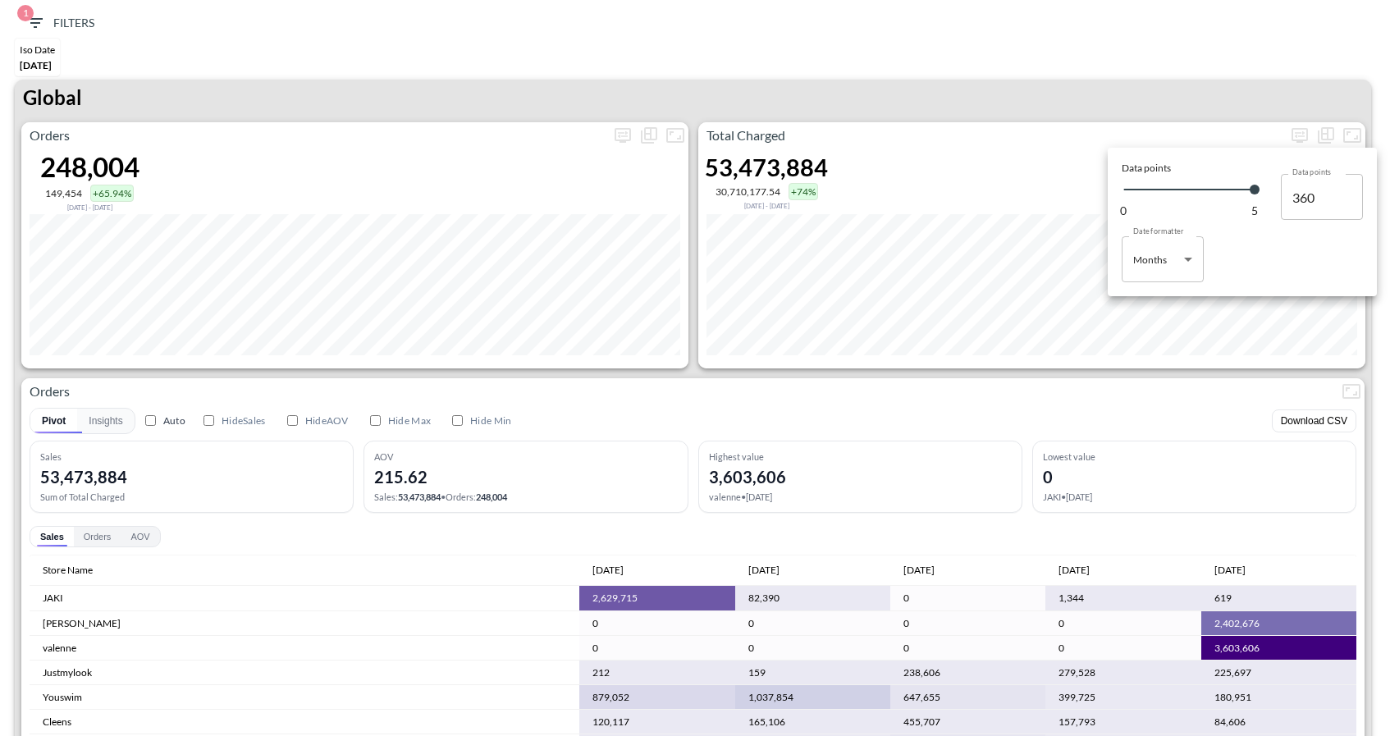
click at [1171, 260] on body "BI.P.EYE, Interactive Analytics Dashboards 1 Filters Iso Date May 01, 2025 Glob…" at bounding box center [695, 368] width 1390 height 736
click at [1159, 327] on div "Months" at bounding box center [1152, 325] width 34 height 15
click at [1168, 277] on body "BI.P.EYE, Interactive Analytics Dashboards 1 Filters Iso Date May 01, 2025 Glob…" at bounding box center [695, 368] width 1390 height 736
click at [1150, 306] on div "Days" at bounding box center [1145, 301] width 21 height 15
type input "Days"
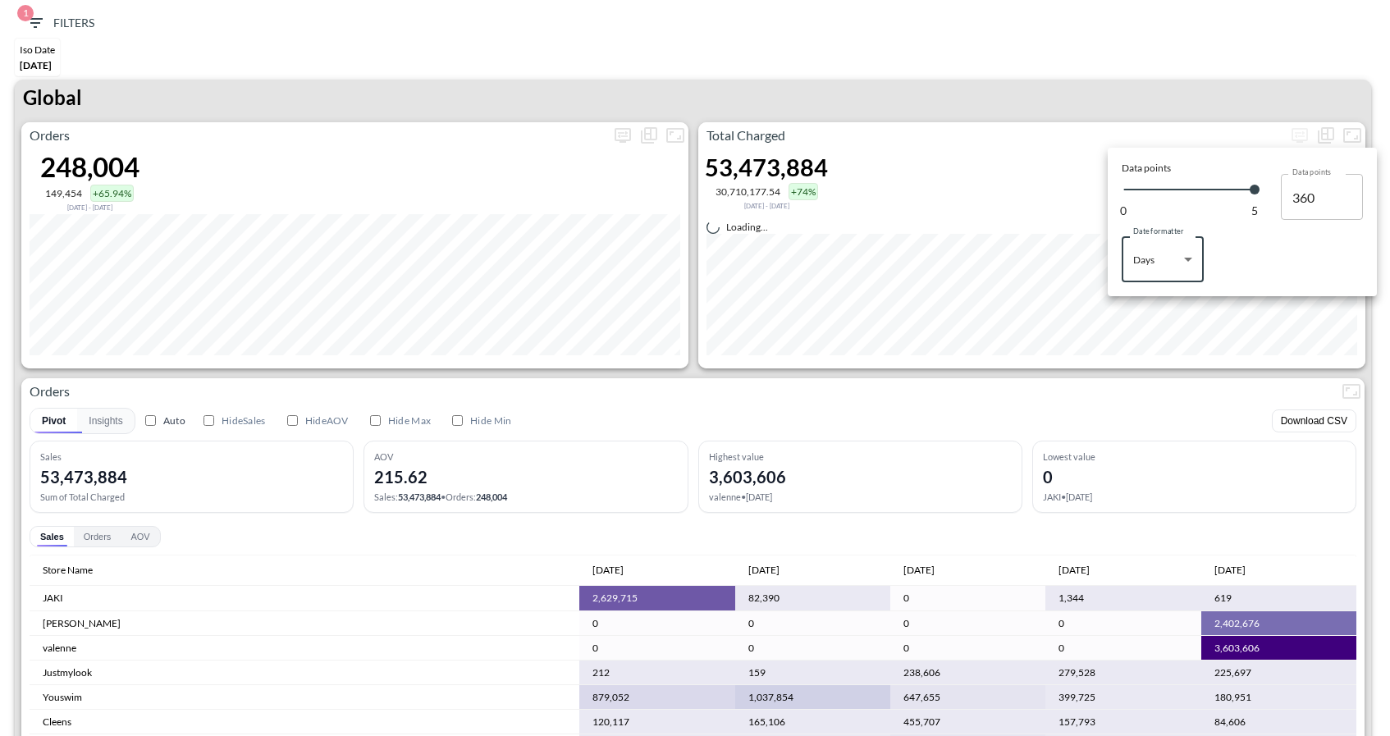
type input "151"
click at [1163, 270] on body "BI.P.EYE, Interactive Analytics Dashboards 1 Filters Iso Date May 01, 2025 Glob…" at bounding box center [695, 368] width 1390 height 736
click at [1141, 88] on div at bounding box center [695, 368] width 1390 height 736
click at [1220, 391] on div at bounding box center [695, 368] width 1390 height 736
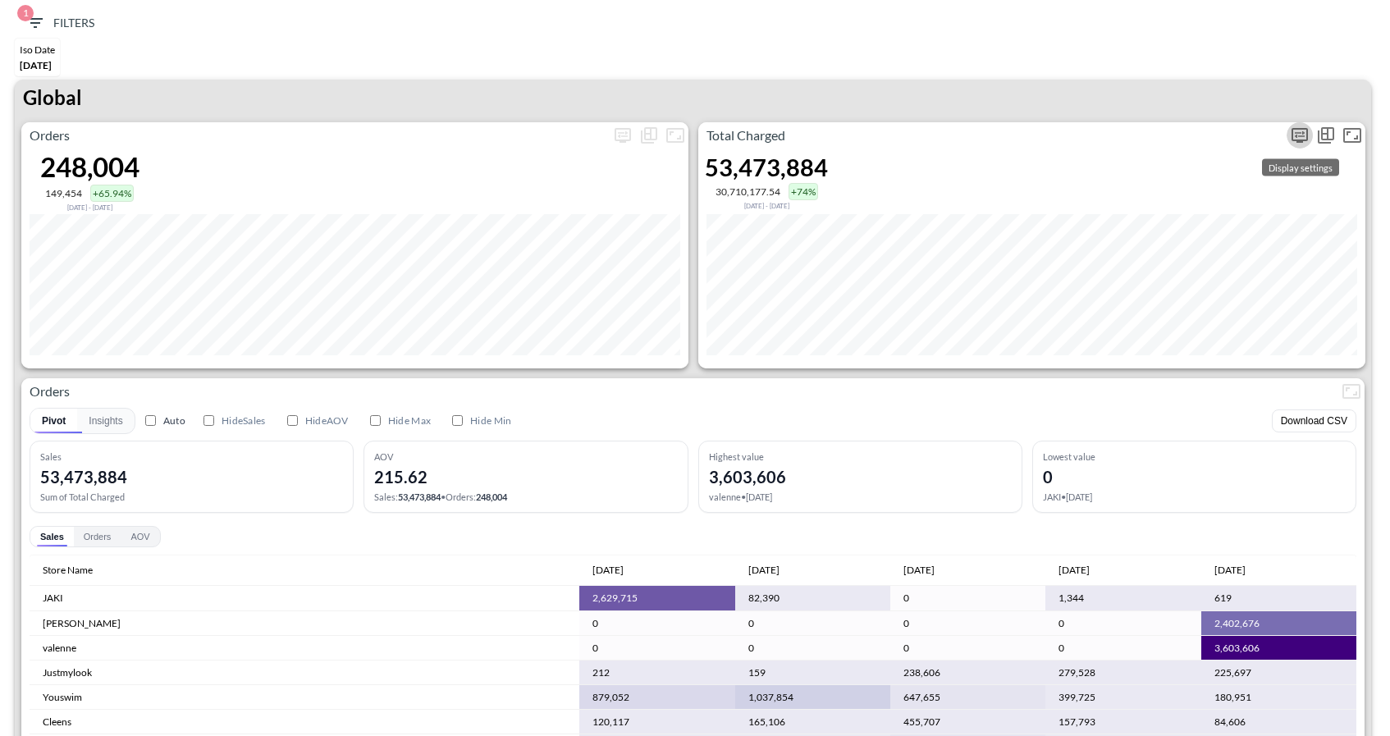
click at [1306, 144] on button "more" at bounding box center [1299, 135] width 26 height 26
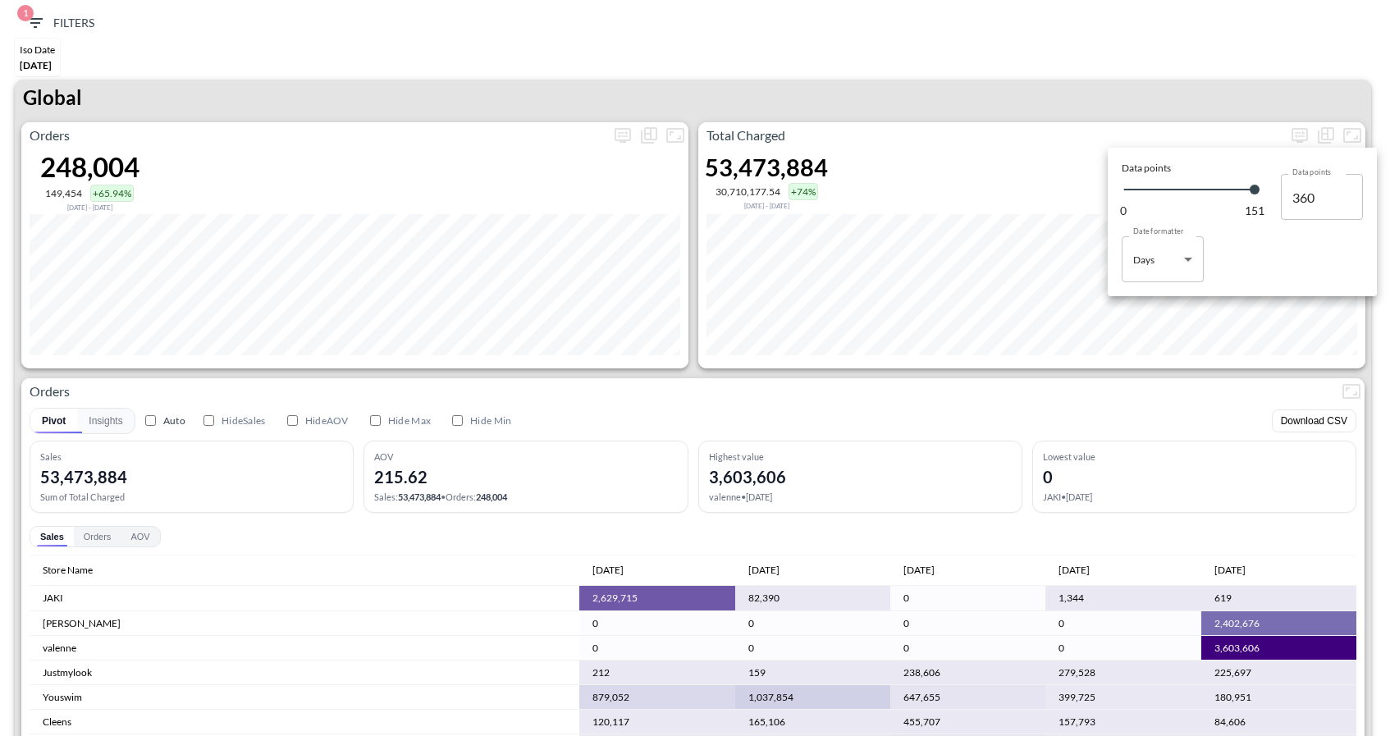
click at [1168, 256] on body "BI.P.EYE, Interactive Analytics Dashboards 1 Filters Iso Date May 01, 2025 Glob…" at bounding box center [695, 368] width 1390 height 736
click at [1159, 330] on div "Months" at bounding box center [1152, 325] width 34 height 15
type input "Months"
click at [1145, 396] on div at bounding box center [695, 368] width 1390 height 736
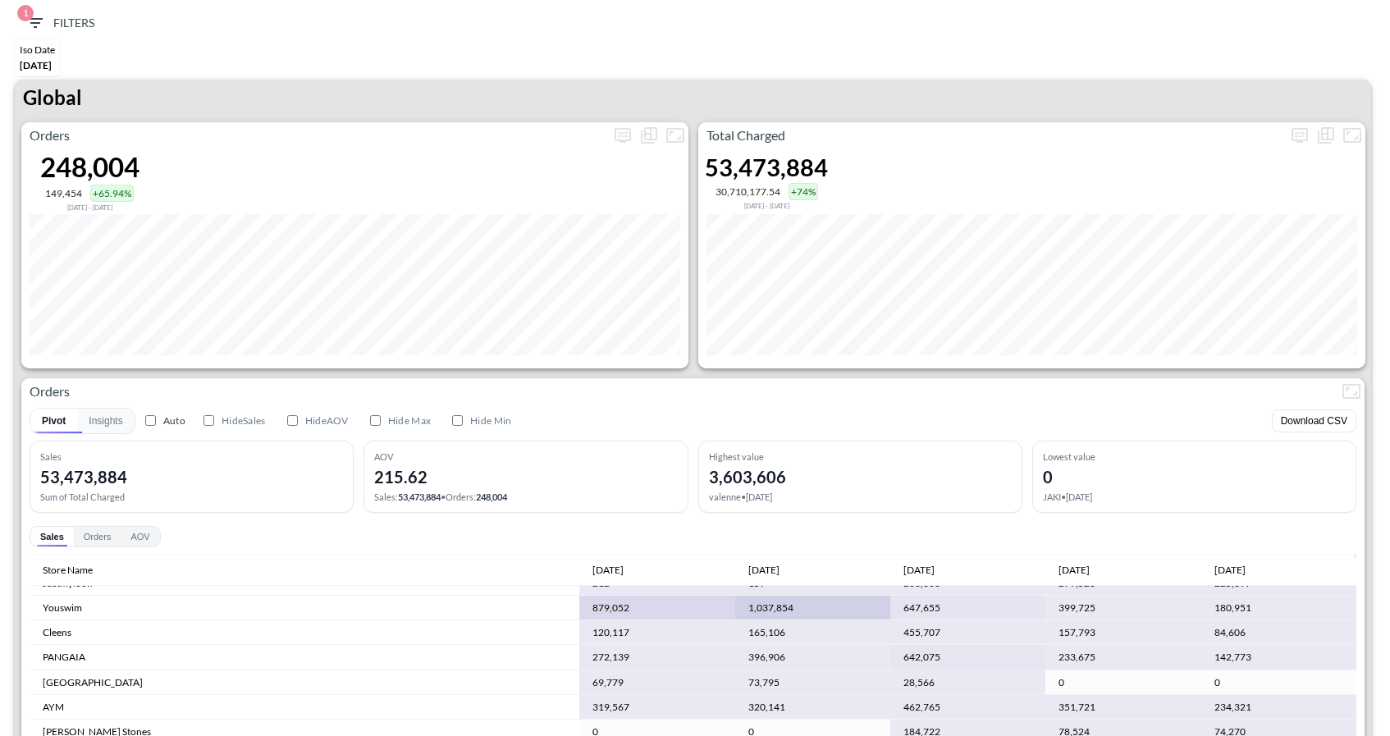
scroll to position [65, 0]
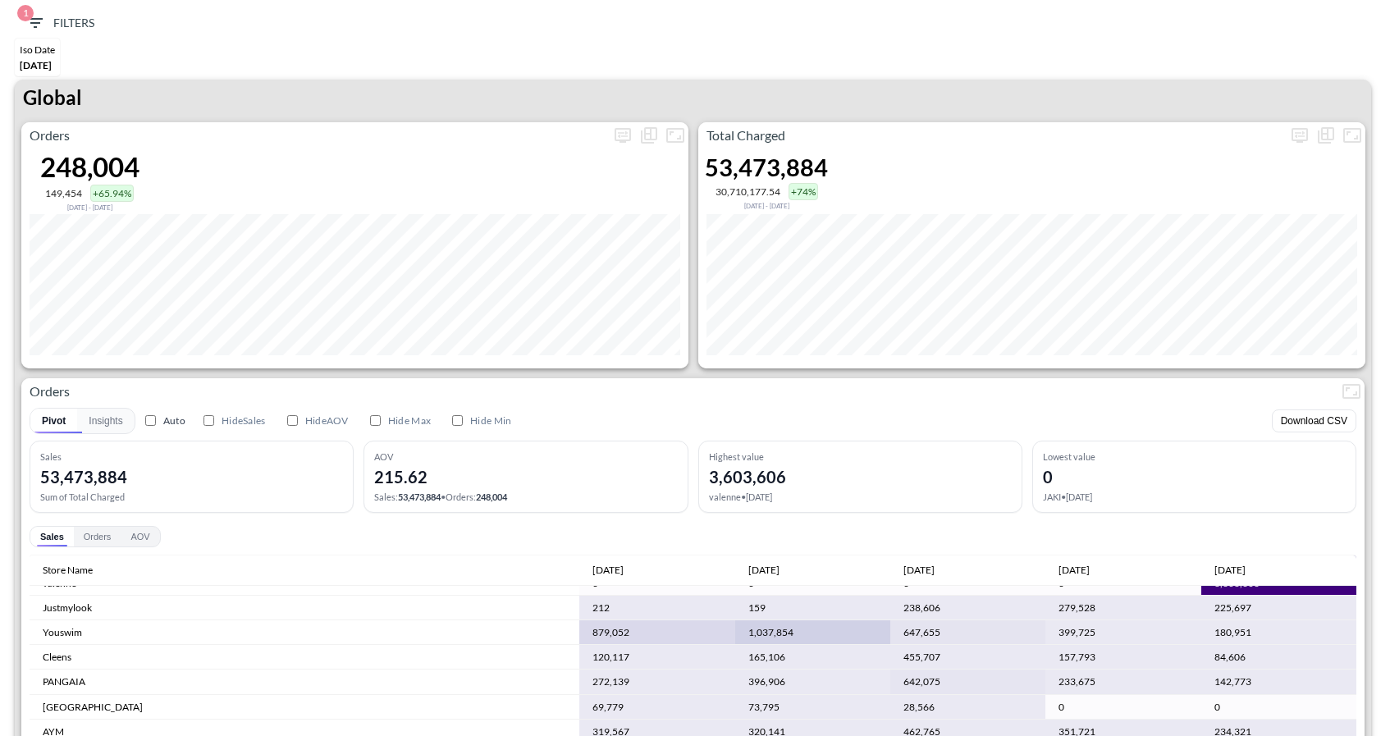
click at [1238, 612] on td "225,697" at bounding box center [1278, 608] width 155 height 25
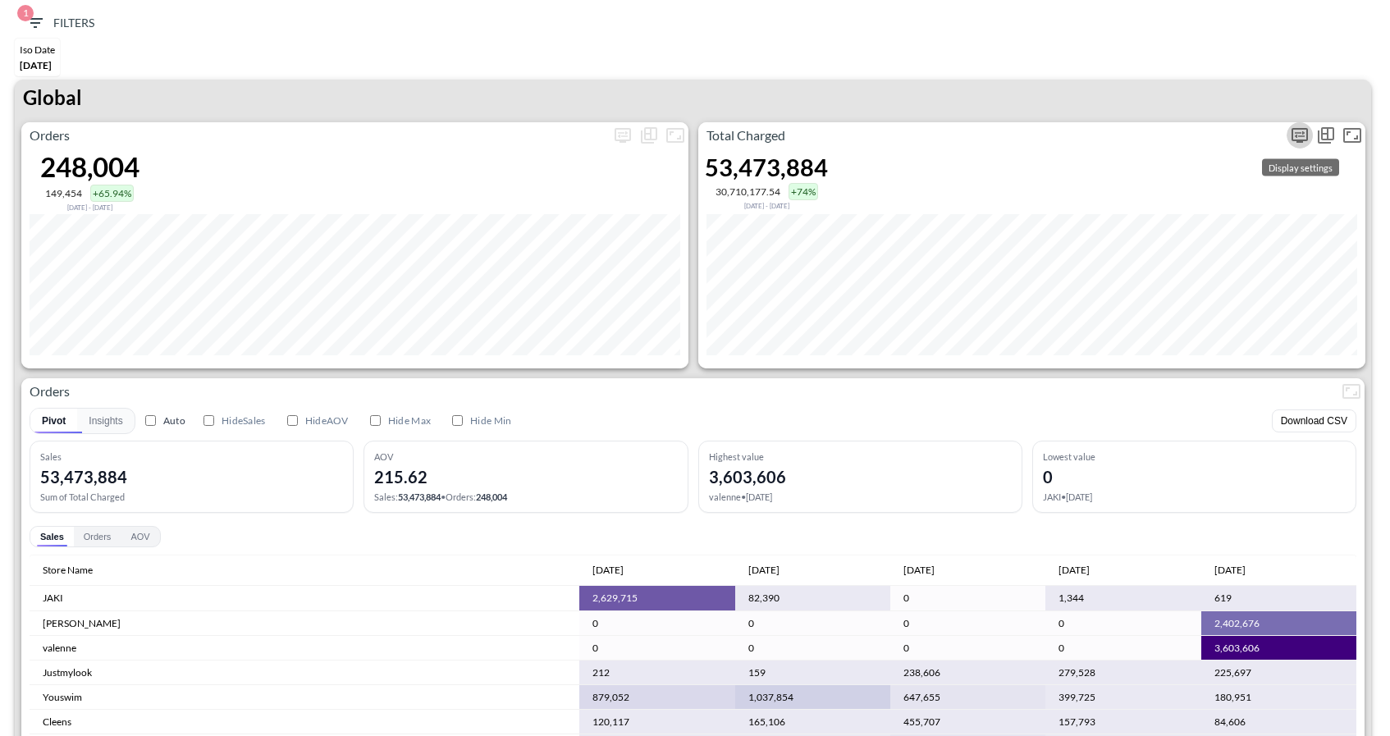
click at [1291, 134] on icon "more" at bounding box center [1299, 135] width 16 height 15
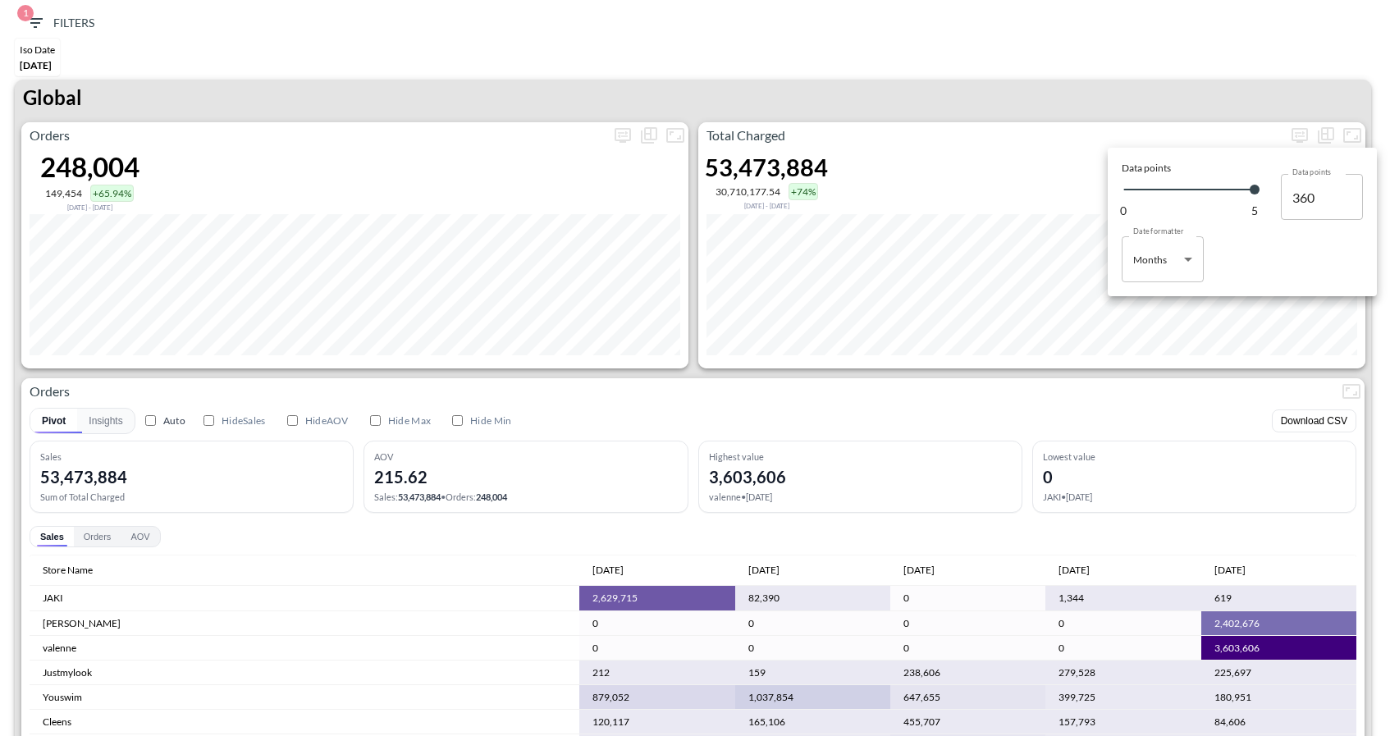
click at [1162, 272] on body "BI.P.EYE, Interactive Analytics Dashboards 1 Filters Iso Date May 01, 2025 Glob…" at bounding box center [695, 368] width 1390 height 736
click at [1138, 307] on div "Days" at bounding box center [1145, 301] width 21 height 15
type input "Days"
type input "151"
click at [1122, 393] on div at bounding box center [695, 368] width 1390 height 736
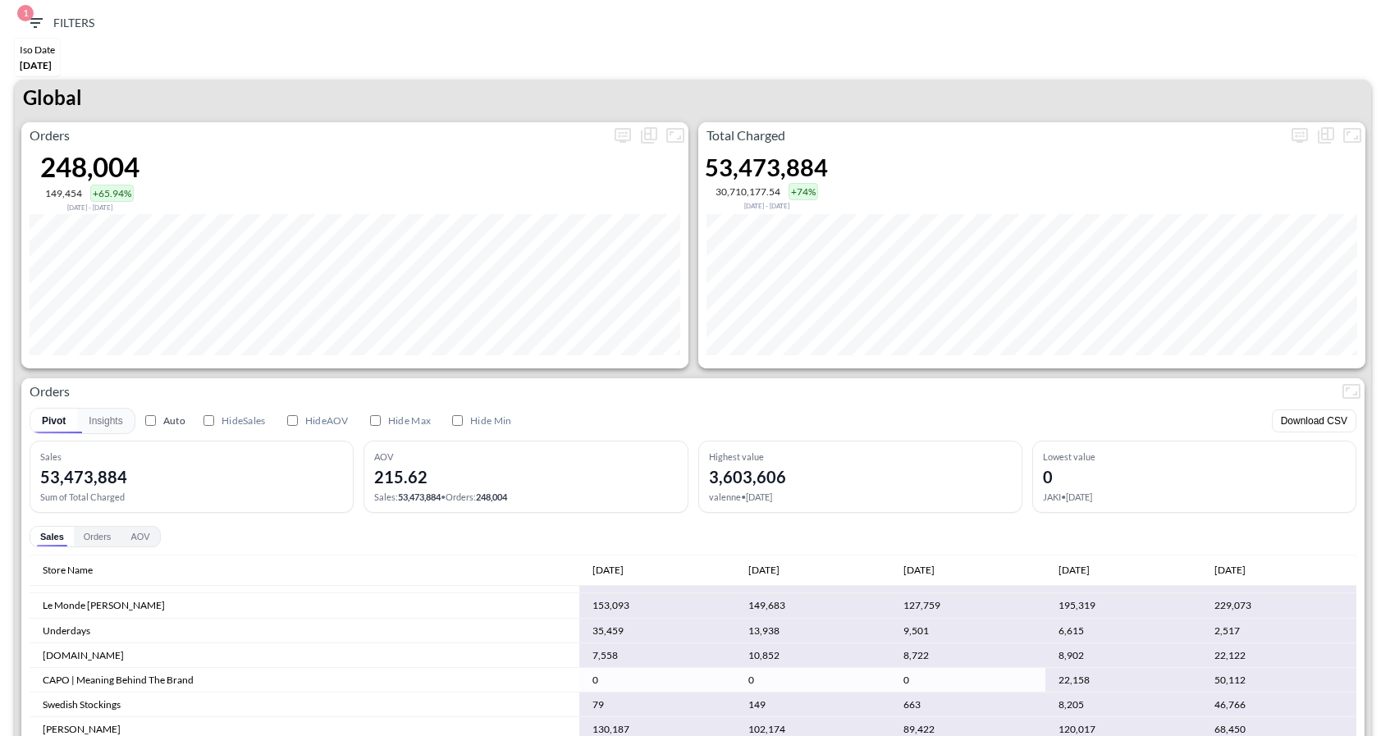
scroll to position [489, 0]
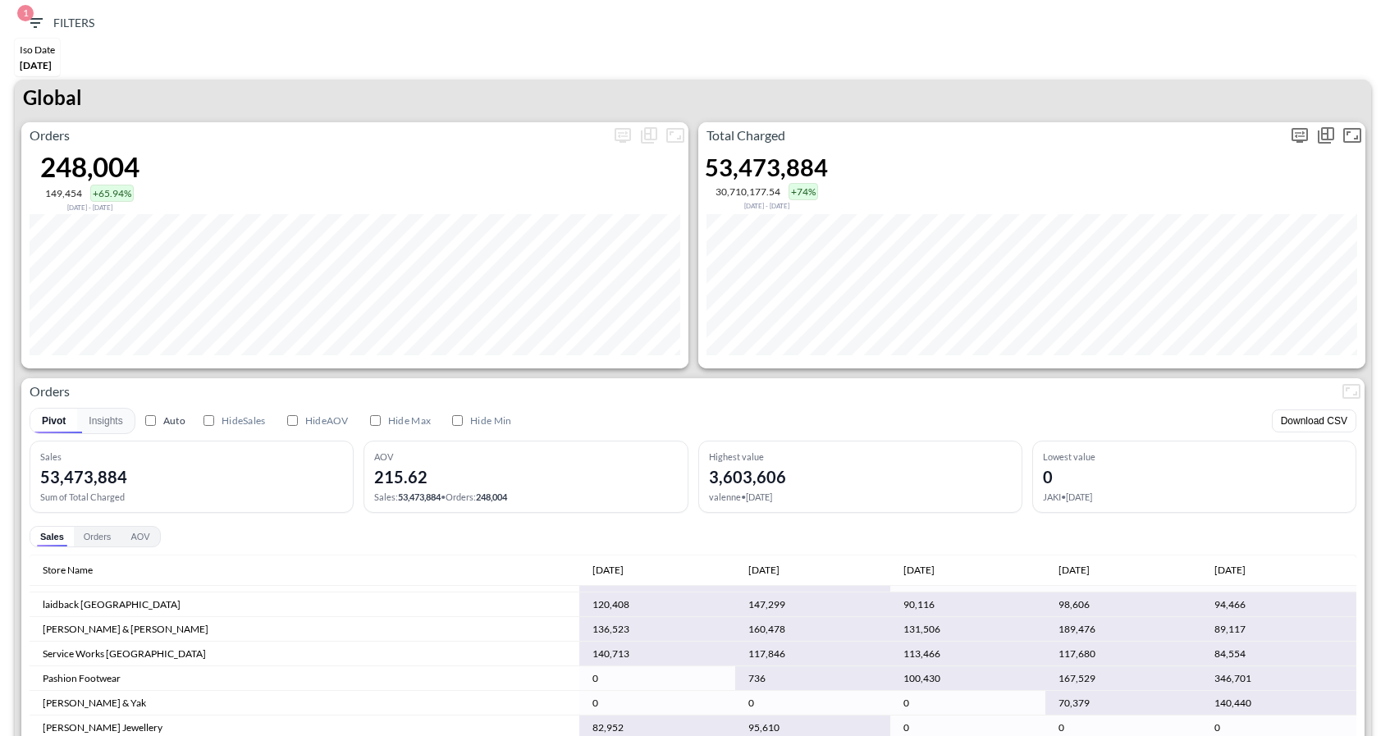
click at [1300, 138] on icon "more" at bounding box center [1300, 136] width 20 height 20
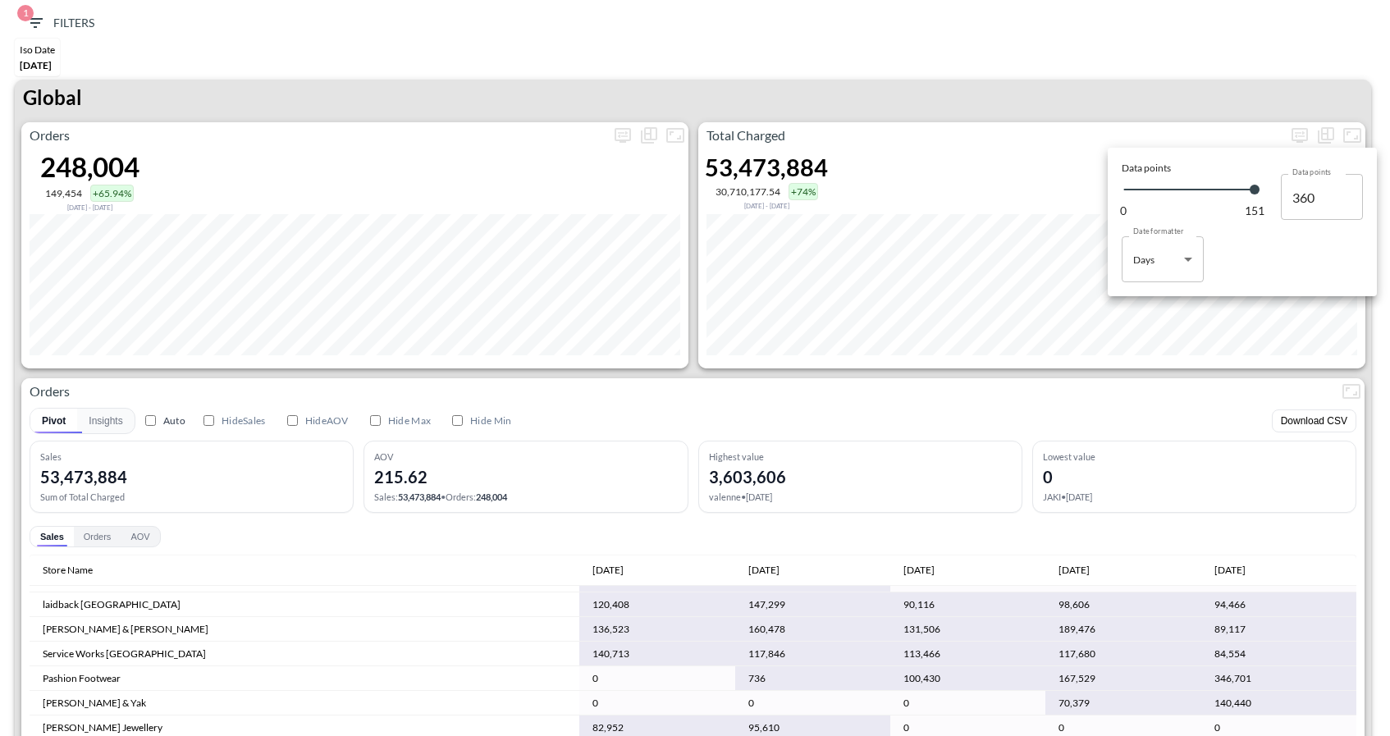
click at [1169, 265] on body "BI.P.EYE, Interactive Analytics Dashboards 1 Filters Iso Date May 01, 2025 Glob…" at bounding box center [695, 368] width 1390 height 736
click at [1158, 328] on div "Months" at bounding box center [1152, 325] width 34 height 15
type input "Months"
click at [1158, 329] on div at bounding box center [695, 368] width 1390 height 736
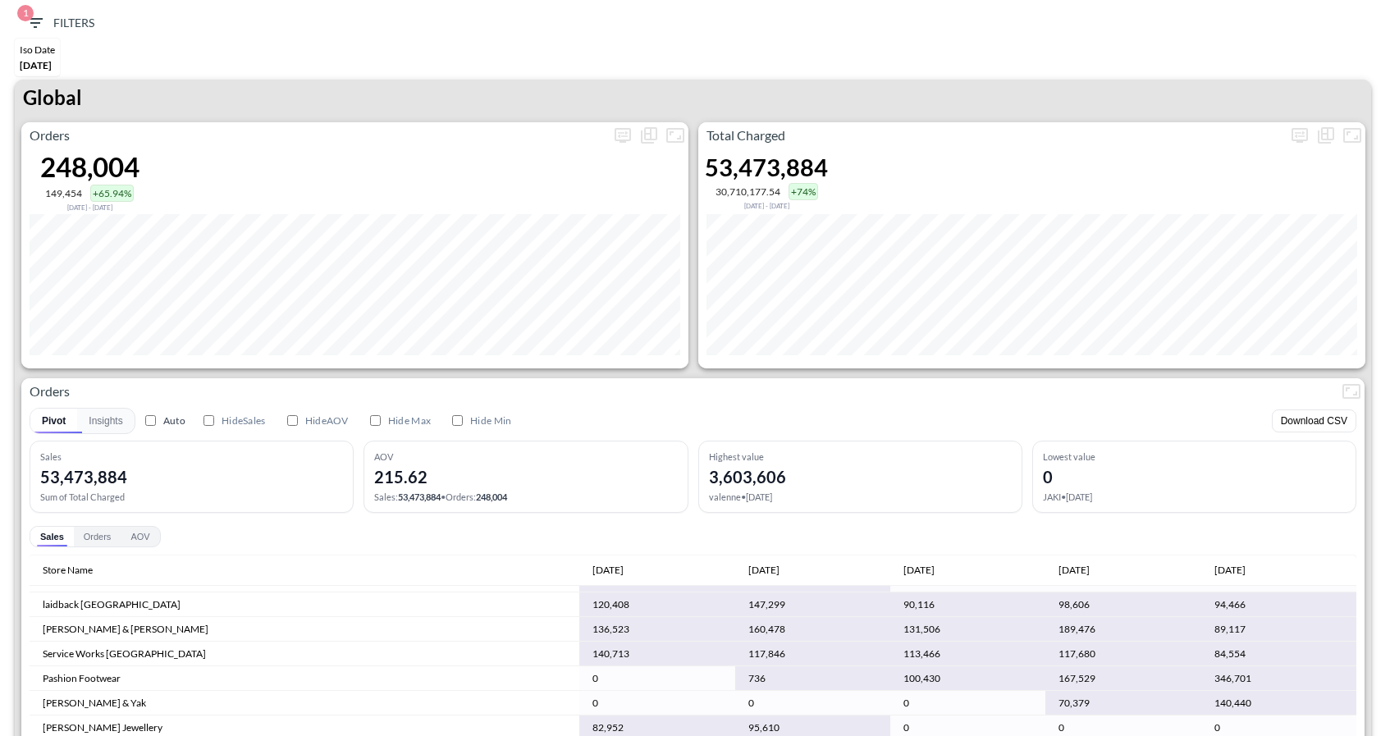
click at [1151, 373] on div "Orders 248,004 149,454 +65.94% Dec 01, 2024 - May 01, 2025 Total Charged 53,473…" at bounding box center [693, 476] width 1356 height 709
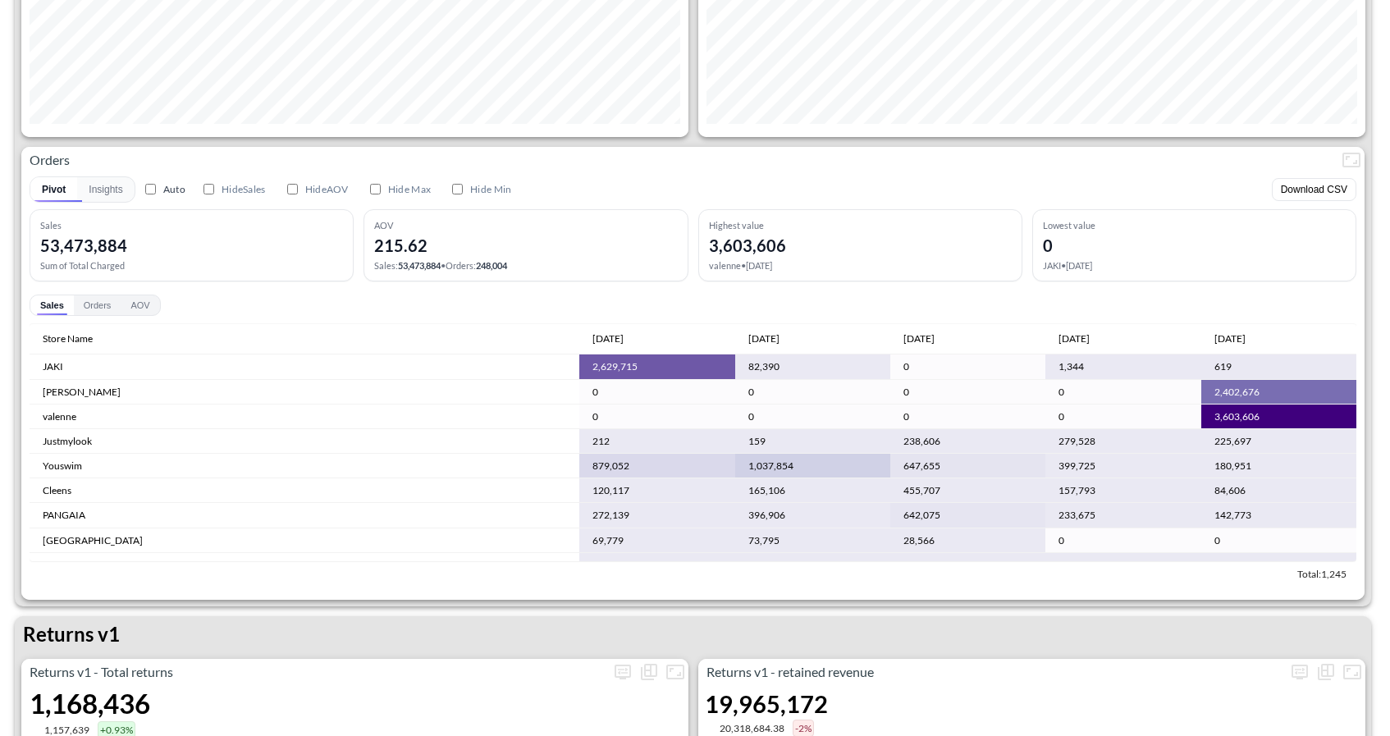
scroll to position [0, 0]
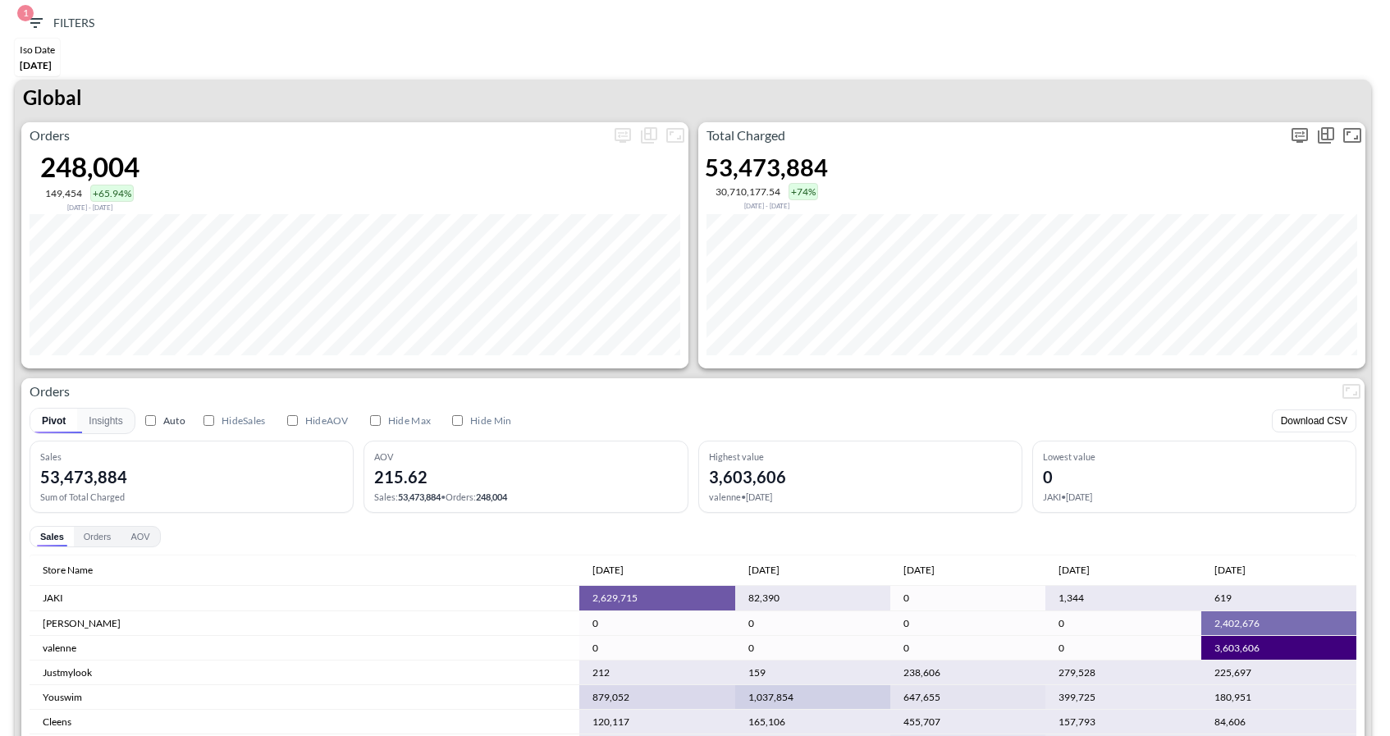
click at [1299, 136] on icon "more" at bounding box center [1300, 136] width 20 height 20
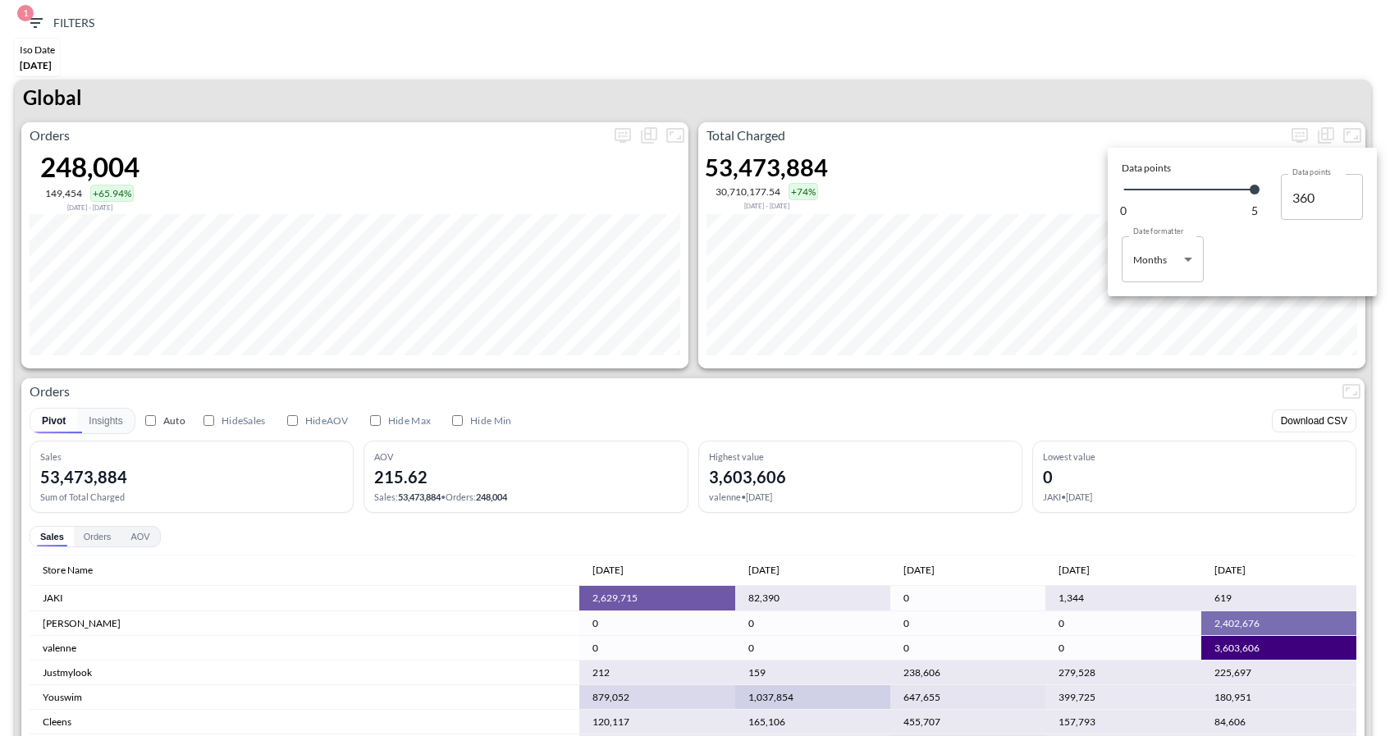
click at [54, 28] on div at bounding box center [695, 368] width 1390 height 736
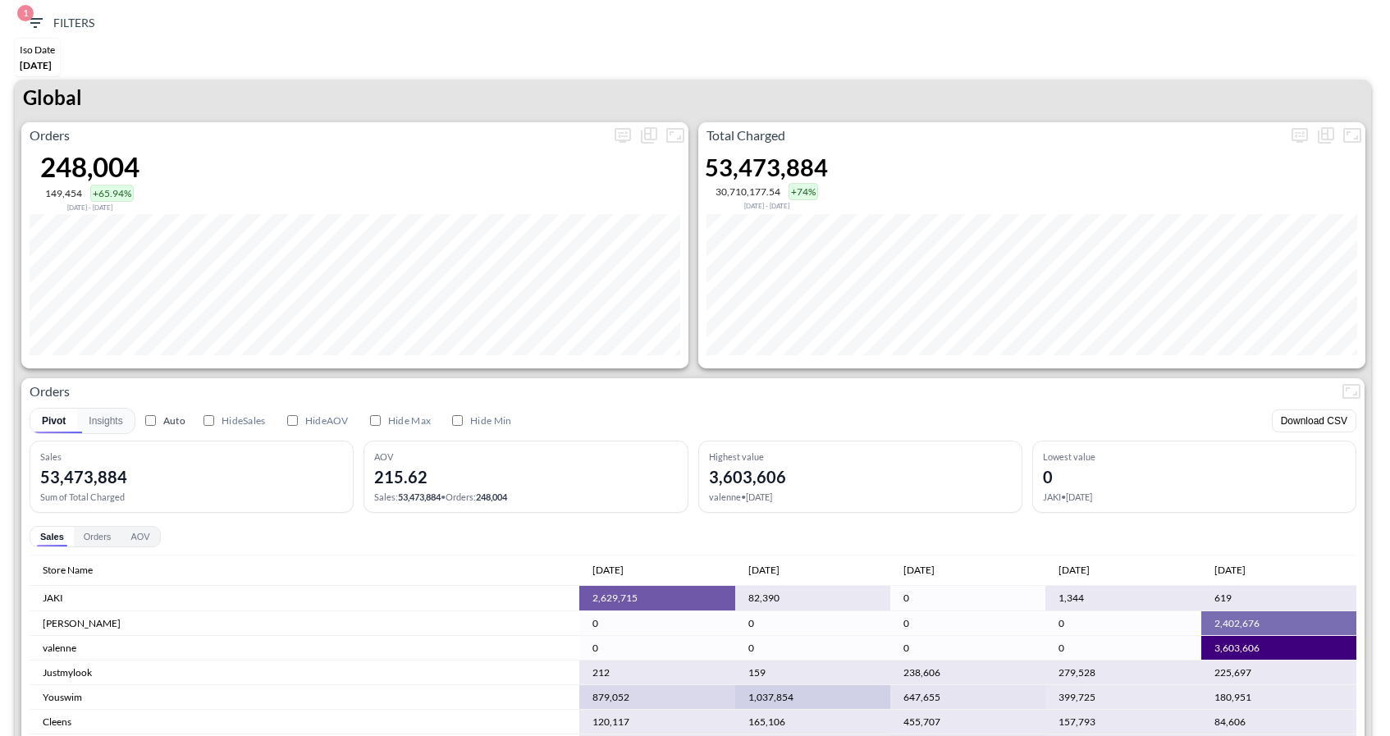
click at [36, 21] on icon "button" at bounding box center [35, 23] width 20 height 20
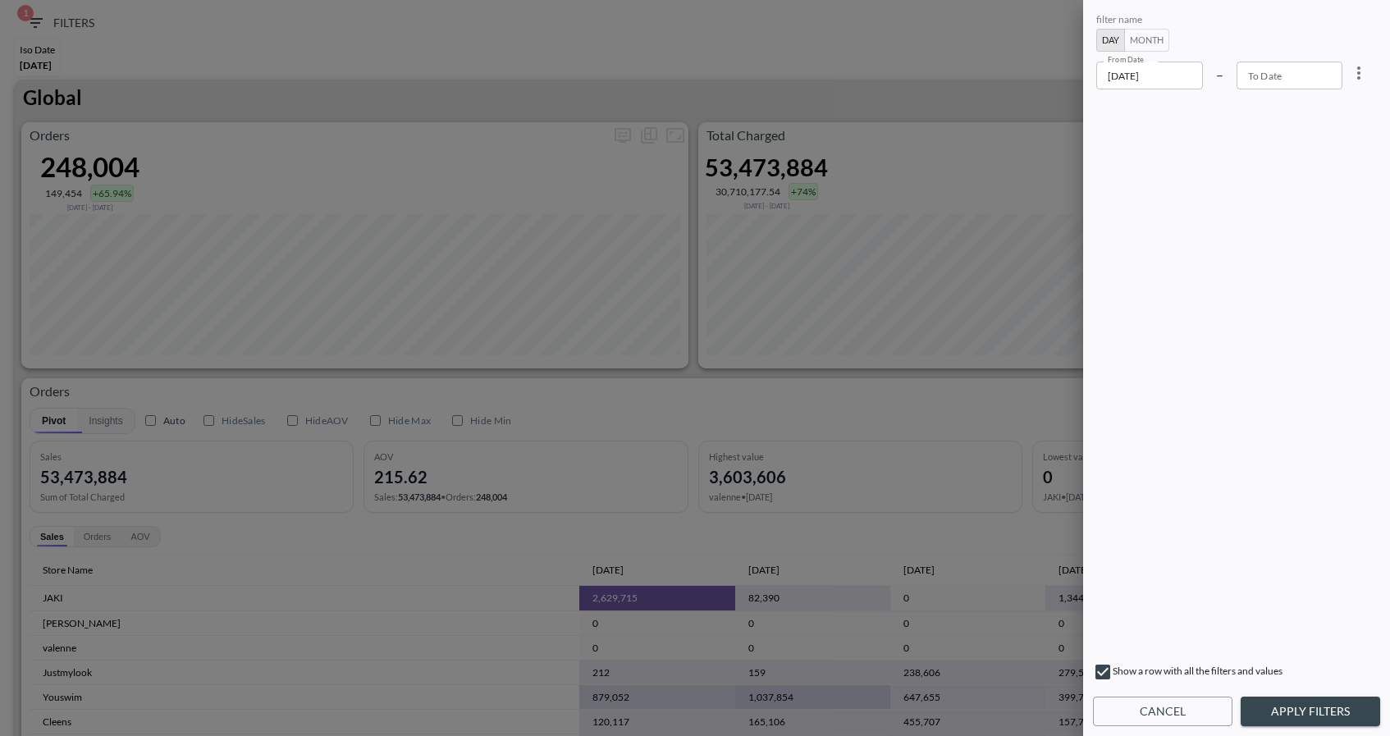
click at [1156, 76] on input "2025-05-01" at bounding box center [1149, 76] width 107 height 28
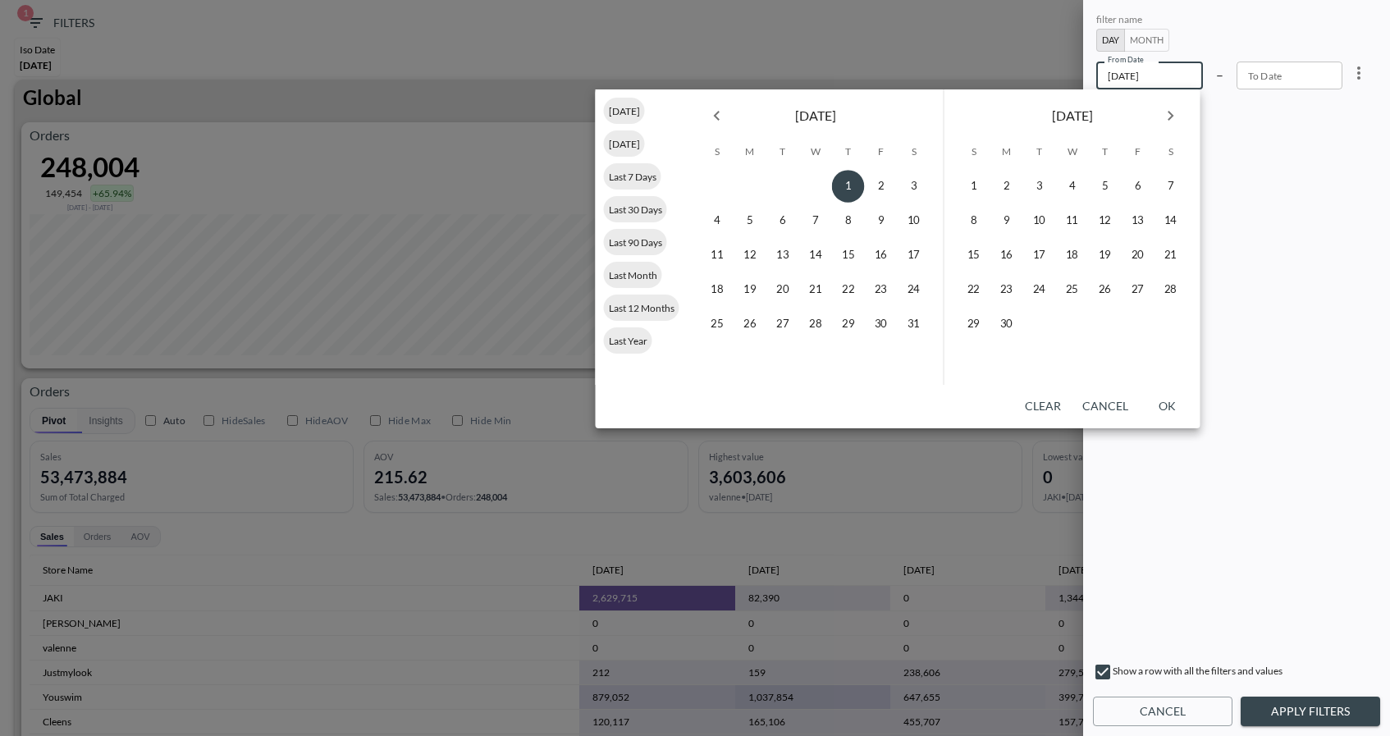
click at [1171, 116] on icon "Next month" at bounding box center [1171, 116] width 6 height 10
click at [971, 327] on button "28" at bounding box center [973, 324] width 33 height 33
type input "2025-09-28"
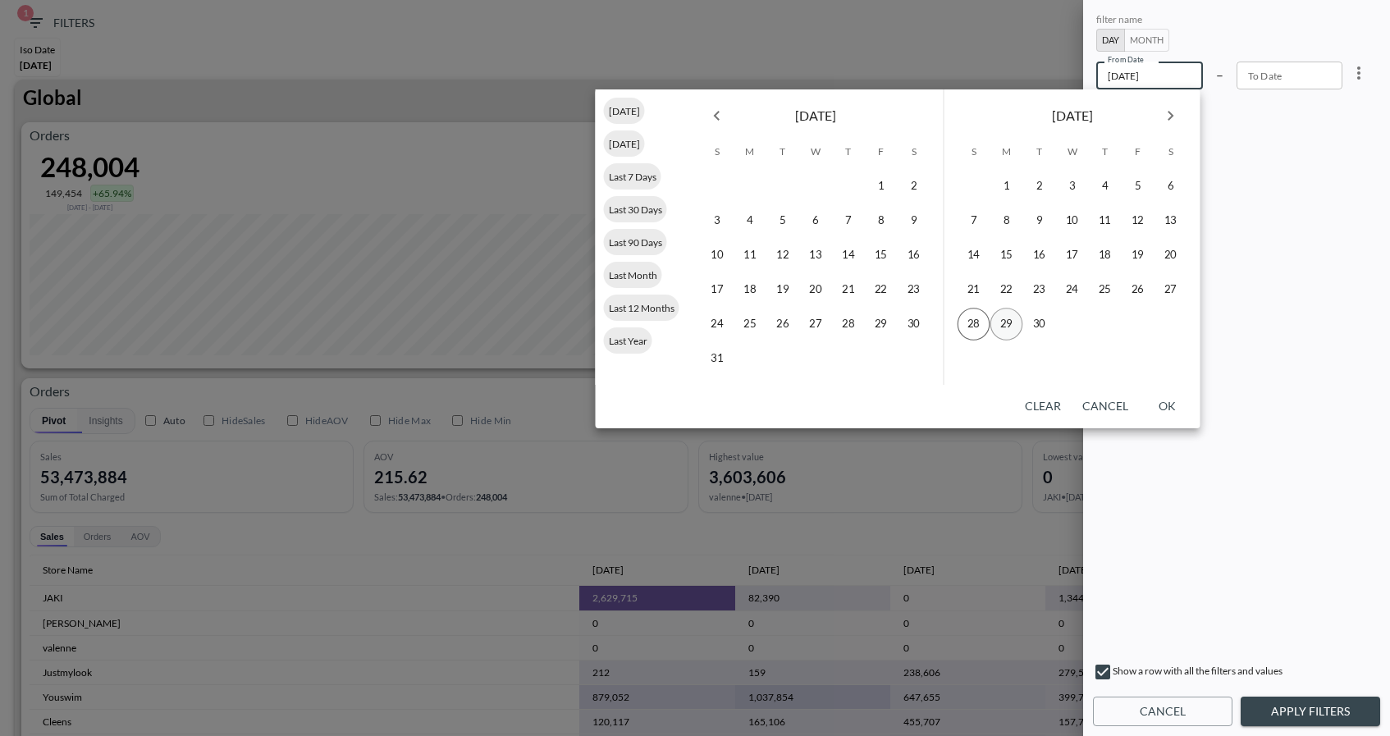
type input "YYYY-MM-DD"
click at [1003, 327] on button "29" at bounding box center [1006, 324] width 33 height 33
type input "2025-09-29"
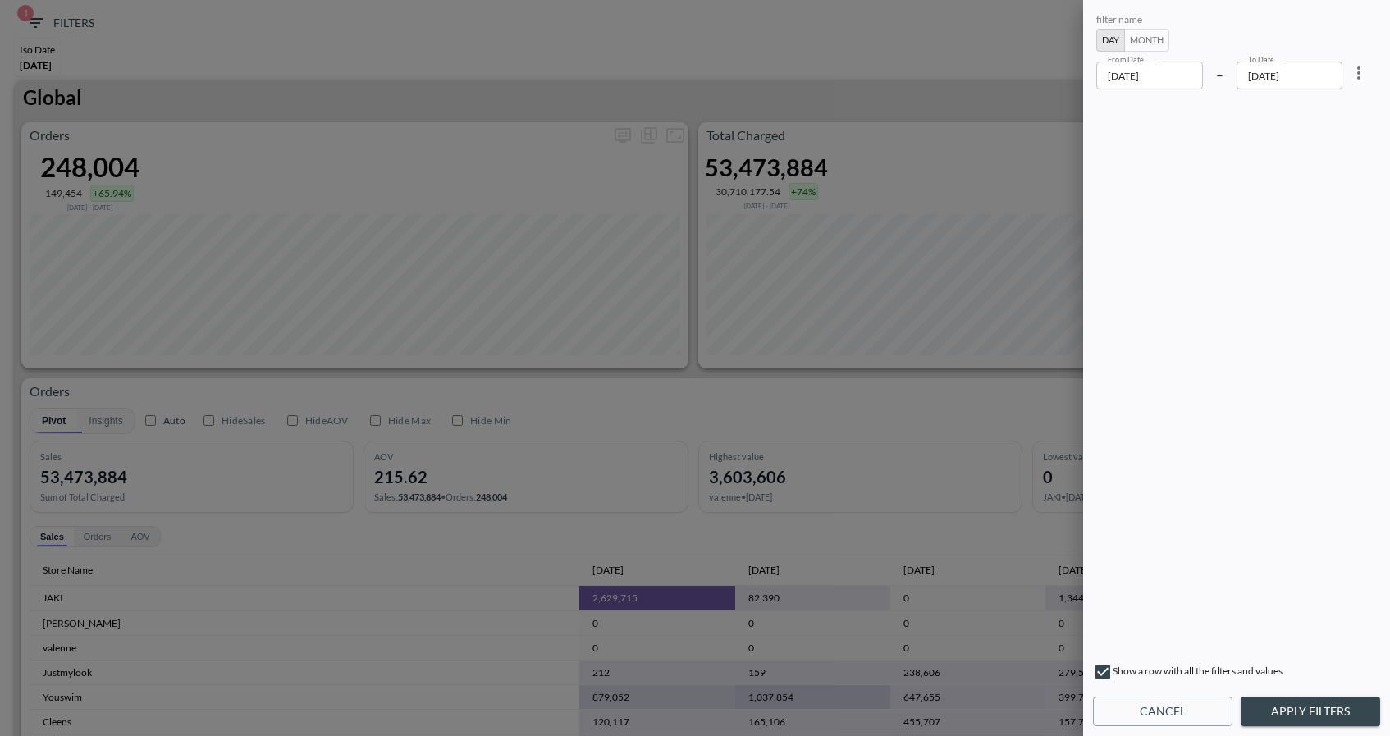
drag, startPoint x: 1311, startPoint y: 713, endPoint x: 1308, endPoint y: 730, distance: 17.5
click at [1311, 713] on button "Apply Filters" at bounding box center [1310, 712] width 139 height 30
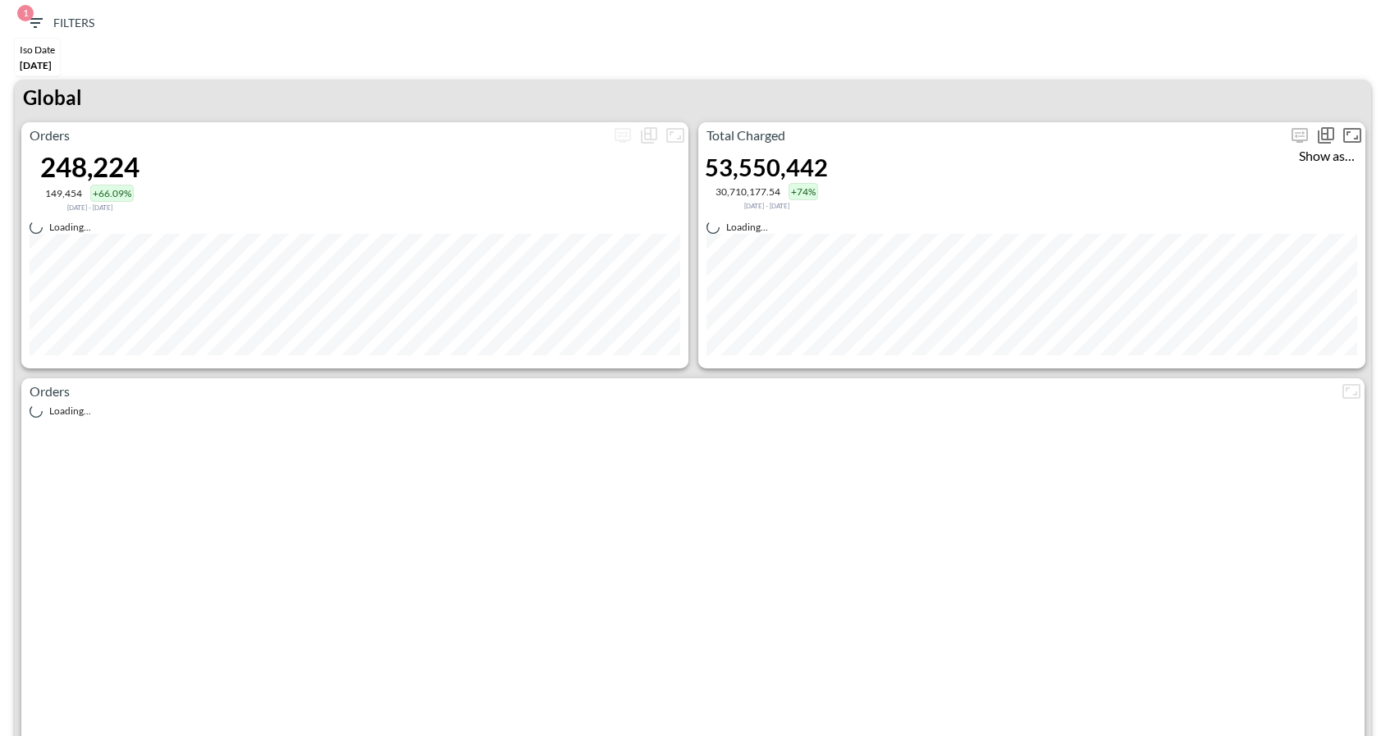
click at [1316, 137] on icon "Show as…" at bounding box center [1326, 136] width 20 height 20
click at [1295, 135] on div at bounding box center [695, 368] width 1390 height 736
click at [1296, 135] on span "Display settings" at bounding box center [1299, 135] width 26 height 26
click at [1305, 140] on span "Display settings" at bounding box center [1299, 135] width 26 height 26
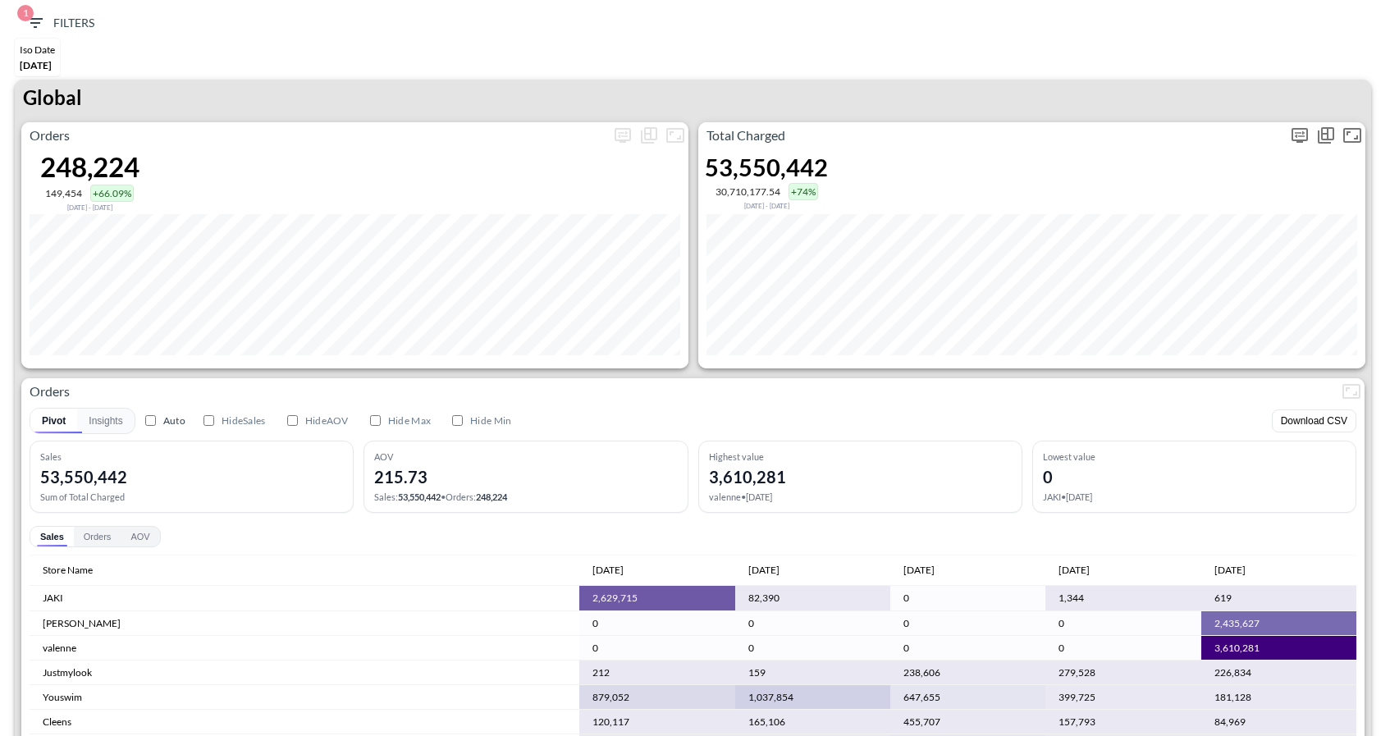
click at [1301, 129] on icon "more" at bounding box center [1300, 136] width 20 height 20
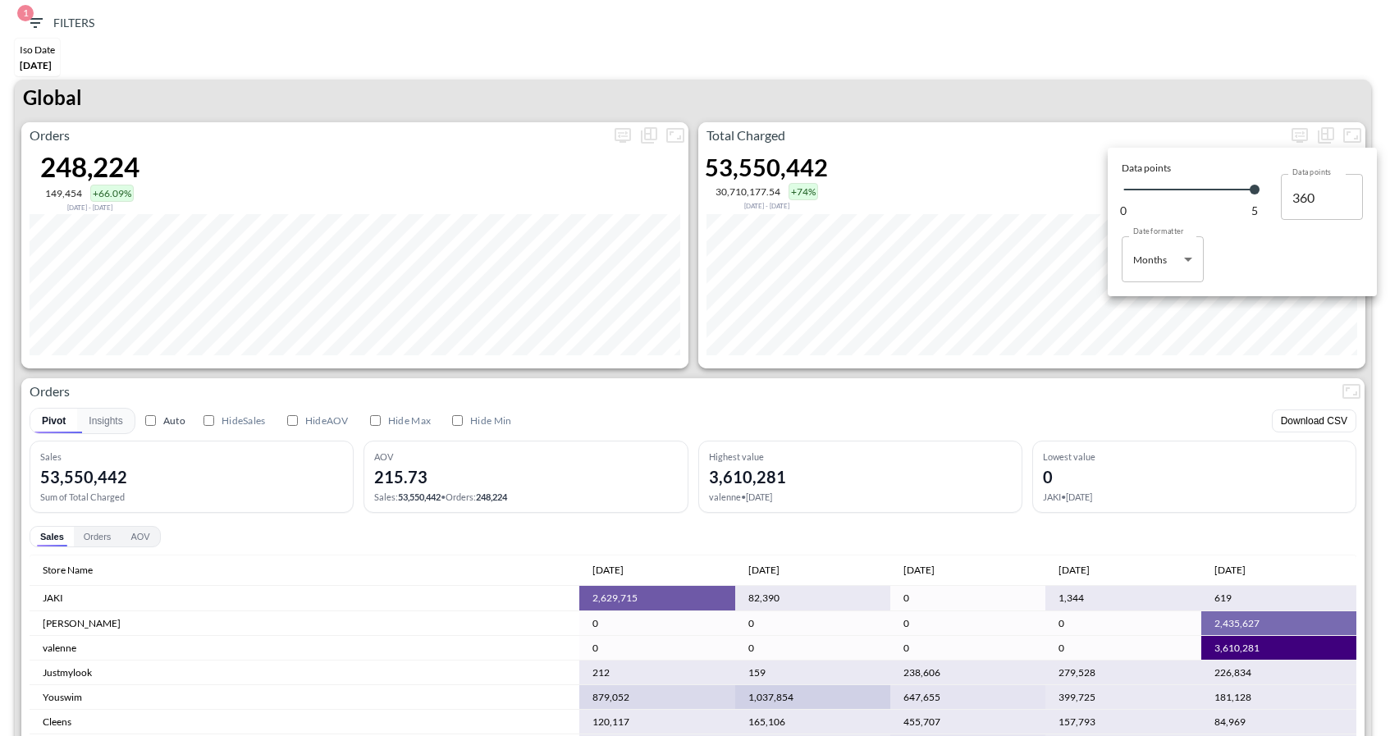
click at [1177, 259] on body "BI.P.EYE, Interactive Analytics Dashboards 1 Filters Iso Date [DATE] Global Ord…" at bounding box center [695, 368] width 1390 height 736
click at [1169, 292] on li "Days" at bounding box center [1163, 301] width 82 height 25
type input "Days"
type input "151"
click at [1239, 46] on div at bounding box center [695, 368] width 1390 height 736
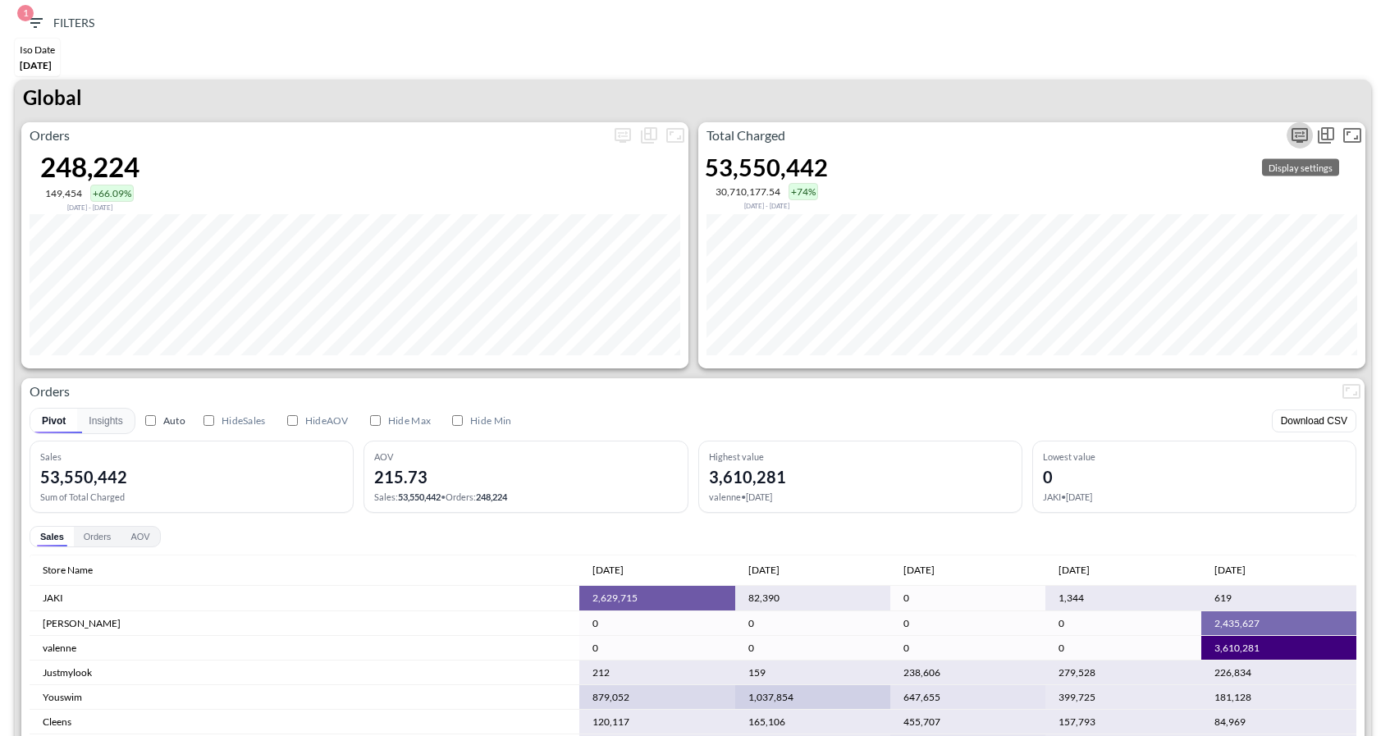
click at [1292, 126] on icon "more" at bounding box center [1300, 136] width 20 height 20
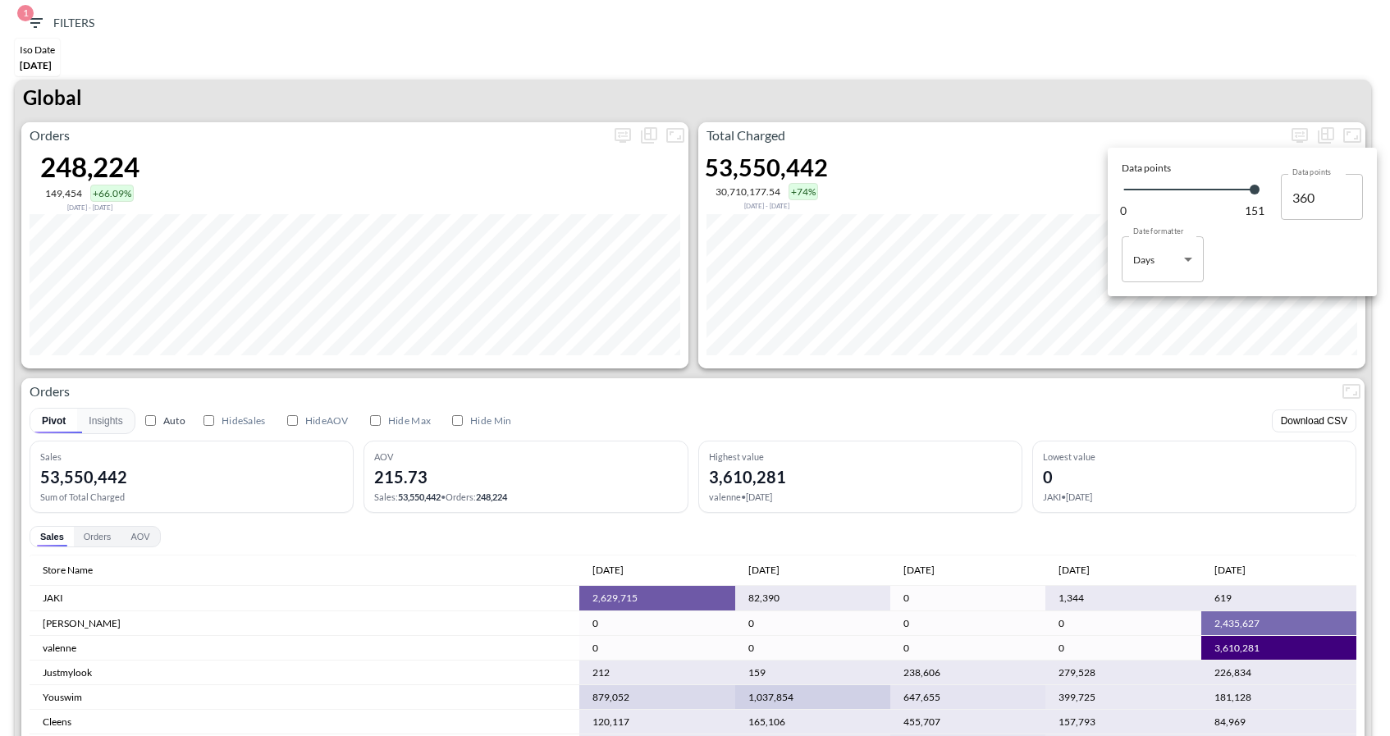
click at [1163, 249] on body "BI.P.EYE, Interactive Analytics Dashboards 1 Filters Iso Date [DATE] Global Ord…" at bounding box center [695, 368] width 1390 height 736
click at [1155, 327] on div "Months" at bounding box center [1152, 325] width 34 height 15
type input "Months"
click at [1165, 96] on div at bounding box center [695, 368] width 1390 height 736
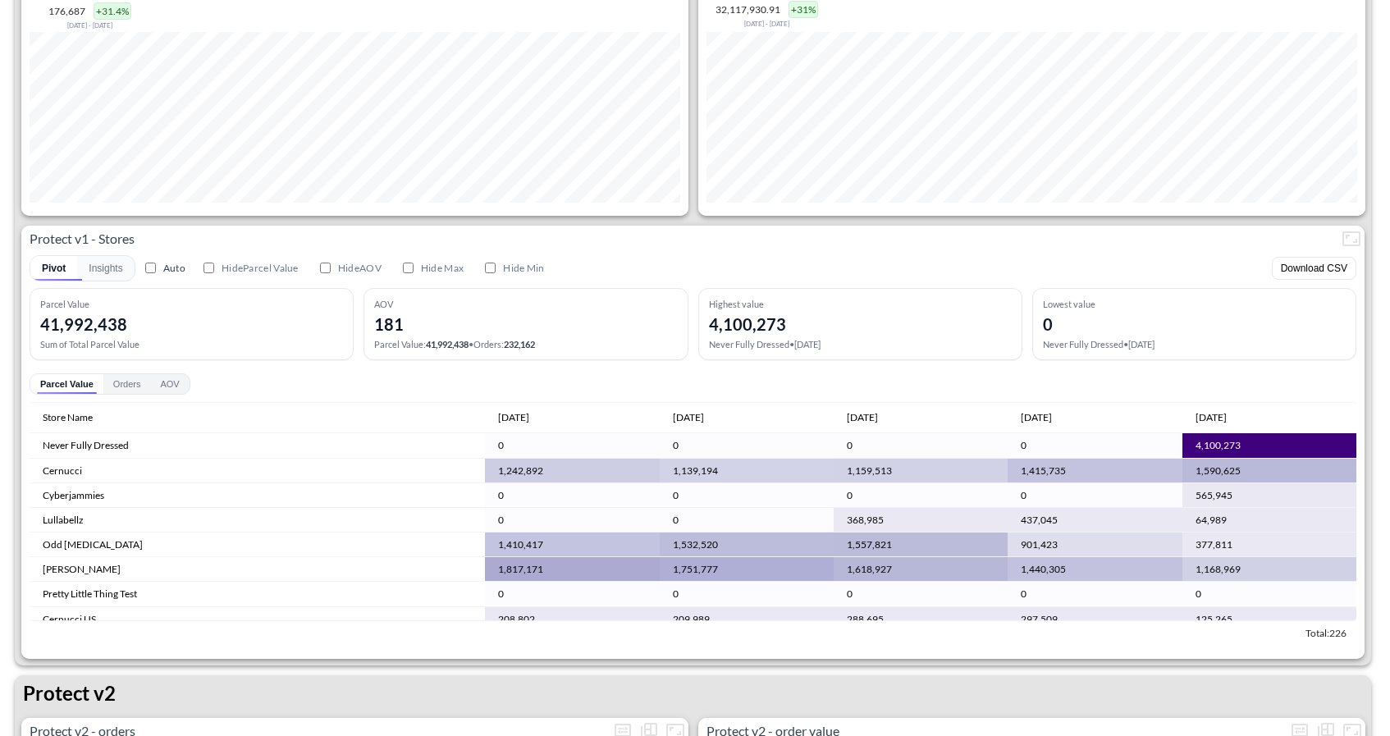
scroll to position [1803, 0]
